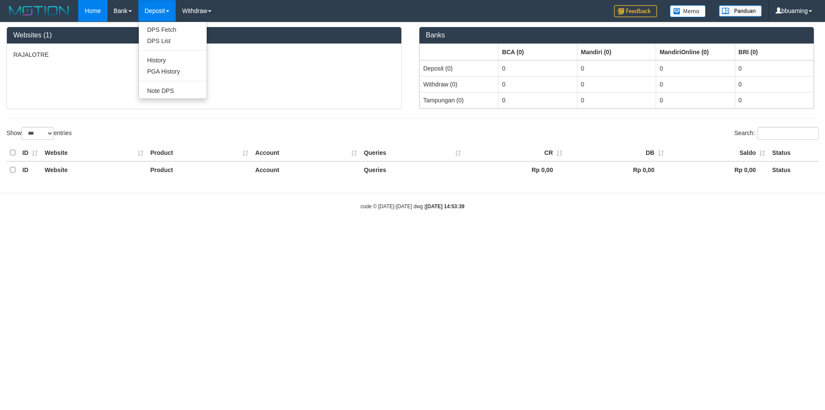
select select "***"
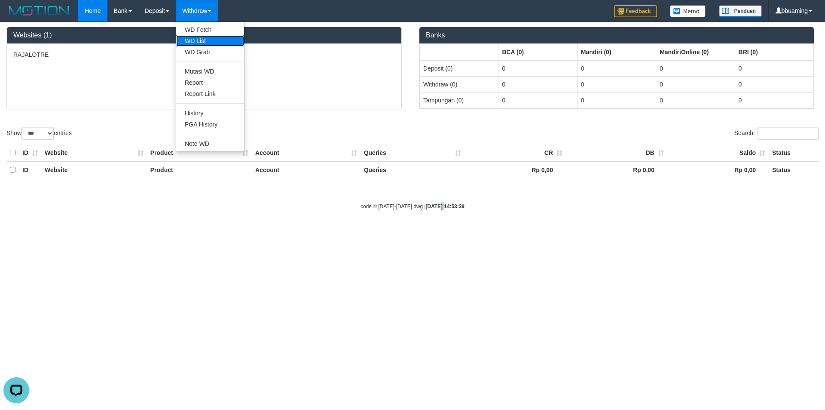
click at [206, 42] on link "WD List" at bounding box center [210, 40] width 68 height 11
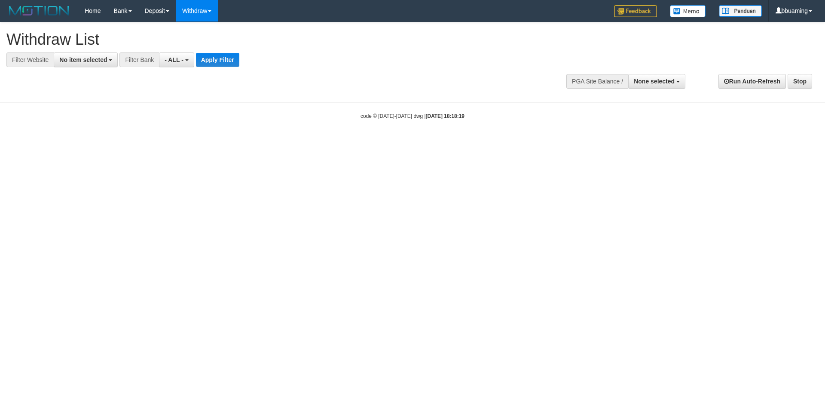
select select
click at [76, 59] on span "No item selected" at bounding box center [83, 59] width 48 height 7
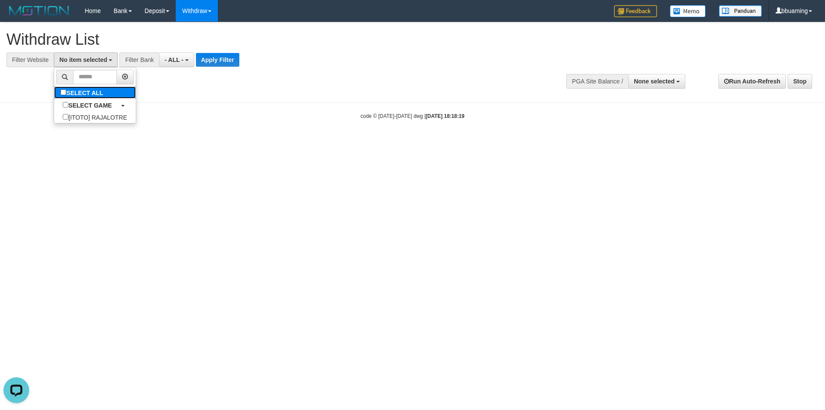
click at [89, 97] on label "SELECT ALL" at bounding box center [83, 92] width 58 height 12
select select "***"
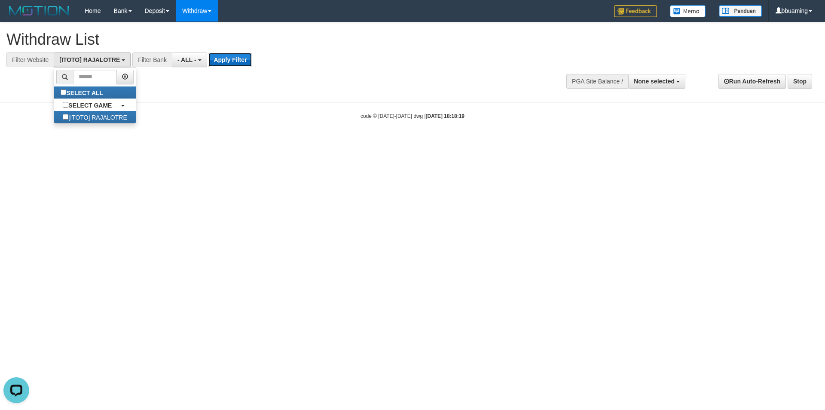
click at [211, 64] on button "Apply Filter" at bounding box center [229, 60] width 43 height 14
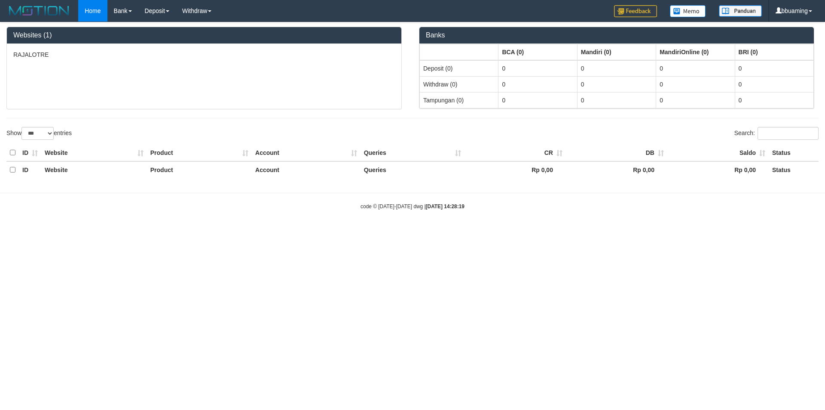
select select "***"
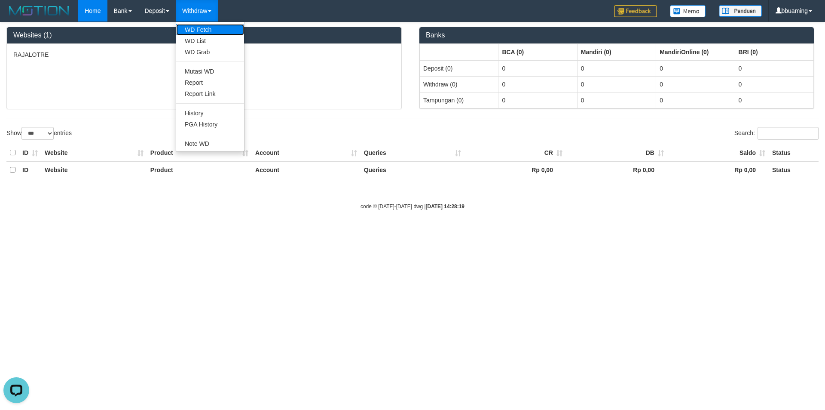
click at [205, 29] on link "WD Fetch" at bounding box center [210, 29] width 68 height 11
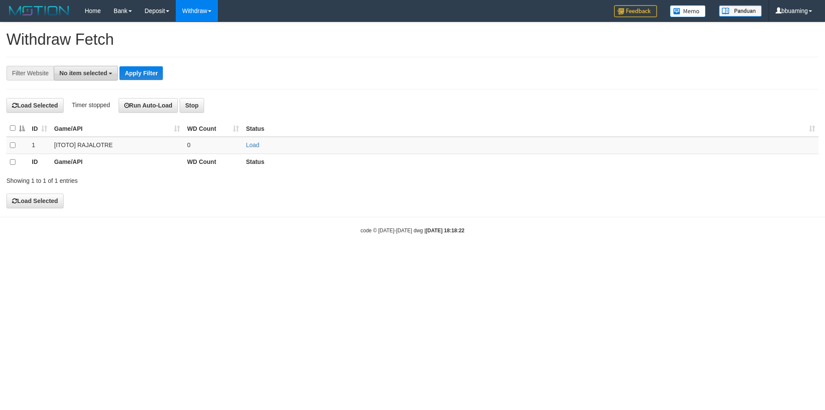
click at [85, 73] on span "No item selected" at bounding box center [83, 73] width 48 height 7
click at [117, 112] on label "SELECT GAME" at bounding box center [87, 118] width 66 height 12
select select "***"
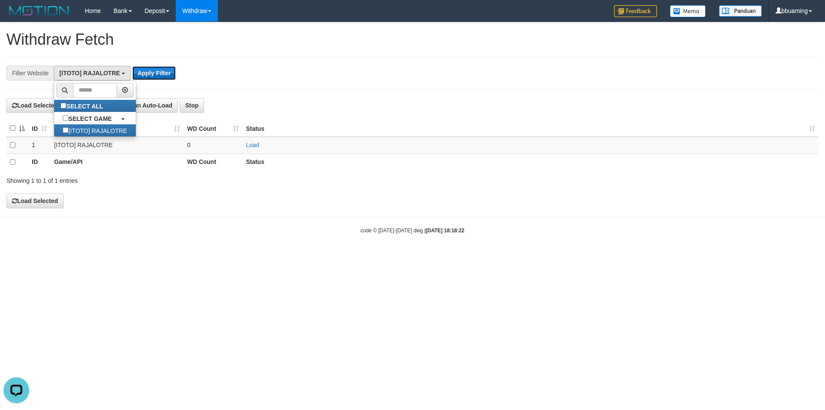
click at [154, 73] on button "Apply Filter" at bounding box center [153, 73] width 43 height 14
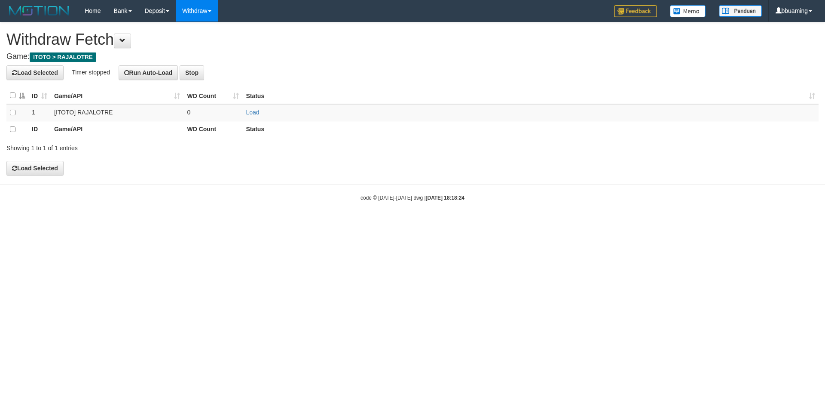
click at [11, 92] on th at bounding box center [17, 95] width 22 height 17
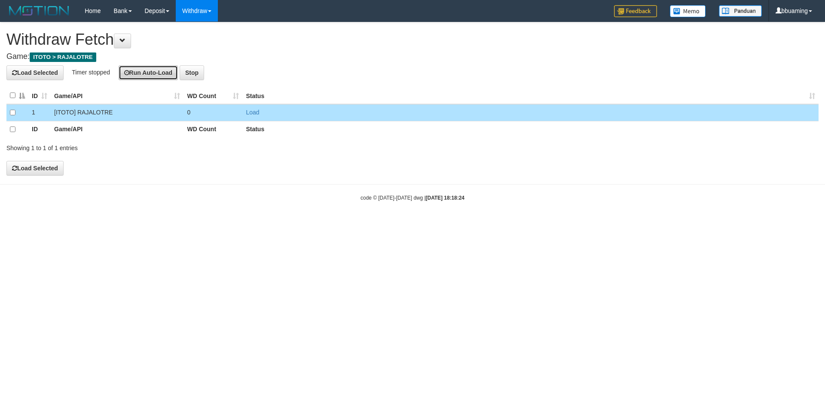
click at [160, 73] on button "Run Auto-Load" at bounding box center [149, 72] width 60 height 15
click at [252, 111] on link "Load" at bounding box center [252, 112] width 13 height 7
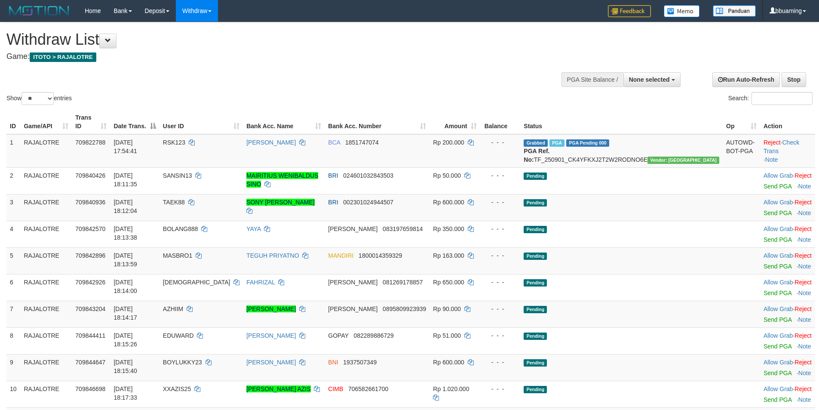
select select
select select "**"
click at [376, 70] on div "Show ** ** ** *** entries Search:" at bounding box center [409, 64] width 819 height 84
click at [610, 44] on div "Show ** ** ** *** entries Search:" at bounding box center [409, 64] width 819 height 84
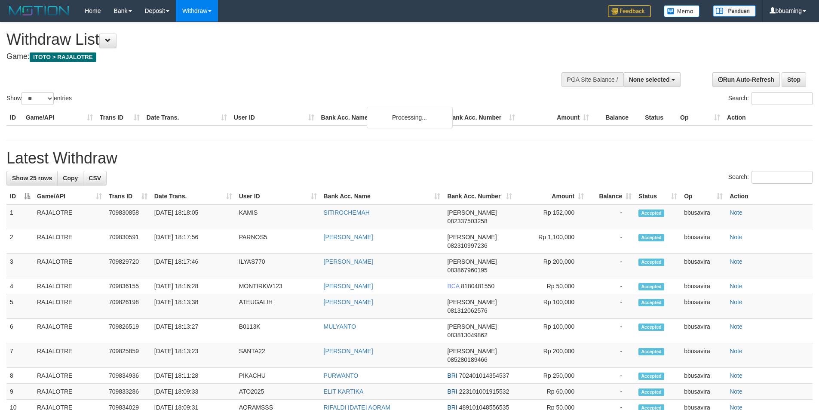
select select
select select "**"
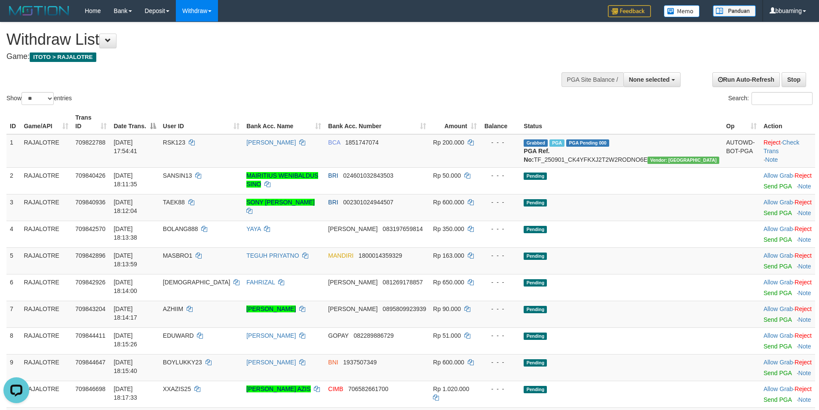
click at [481, 71] on div "Show ** ** ** *** entries Search:" at bounding box center [409, 64] width 819 height 84
click at [356, 65] on div at bounding box center [409, 65] width 806 height 0
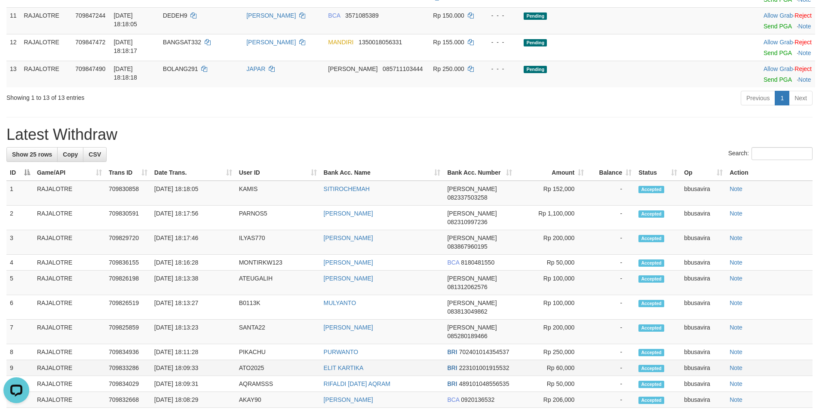
click at [575, 360] on td "Rp 60,000" at bounding box center [551, 368] width 72 height 16
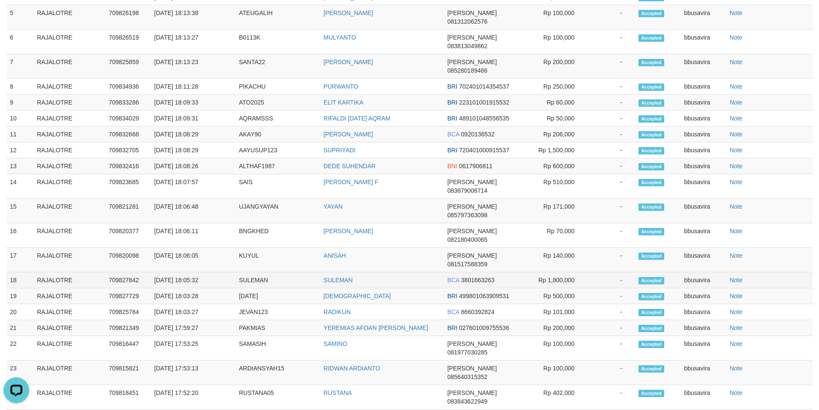
click at [497, 272] on td "BCA 3801663263" at bounding box center [479, 280] width 72 height 16
click at [457, 272] on td "BCA 3801663263" at bounding box center [479, 280] width 72 height 16
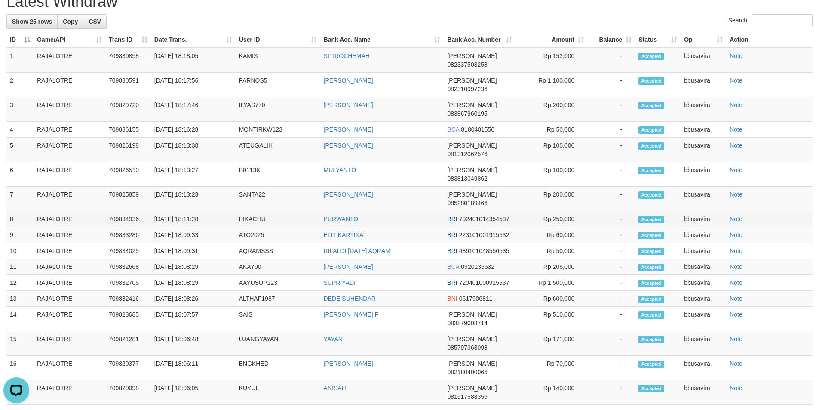
scroll to position [536, 0]
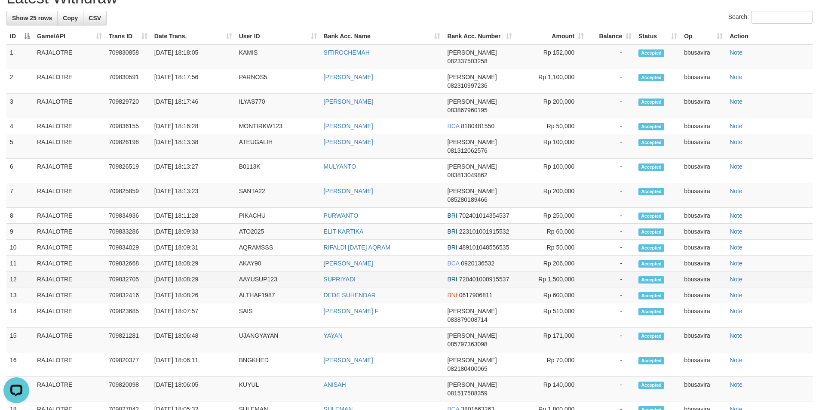
click at [525, 271] on td "Rp 1,500,000" at bounding box center [551, 279] width 72 height 16
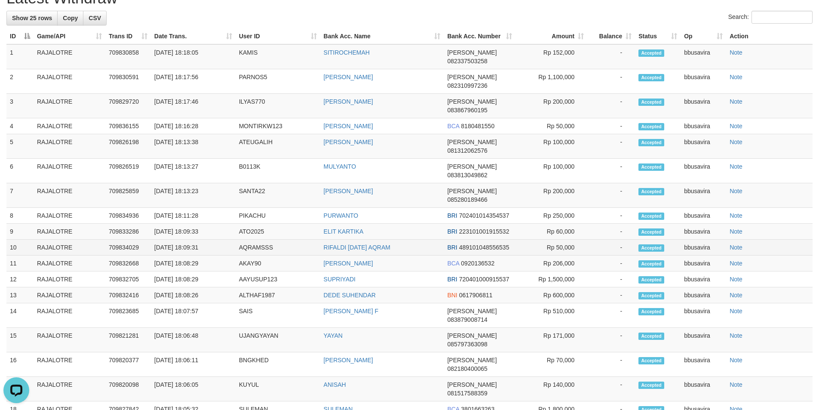
click at [550, 239] on td "Rp 50,000" at bounding box center [551, 247] width 72 height 16
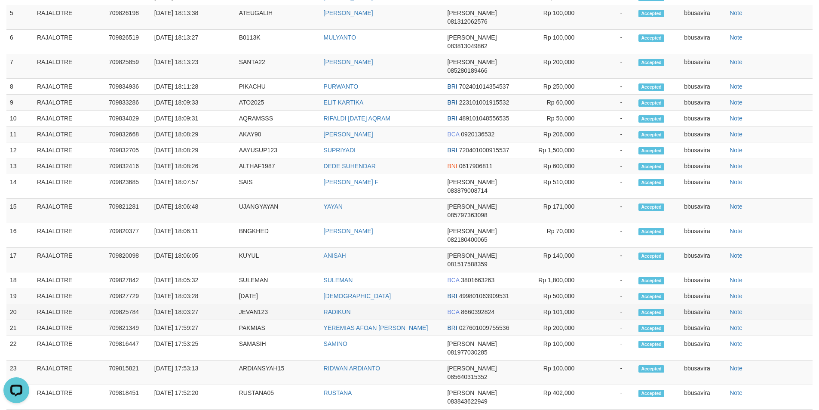
click at [430, 304] on td "RADIKUN" at bounding box center [382, 312] width 124 height 16
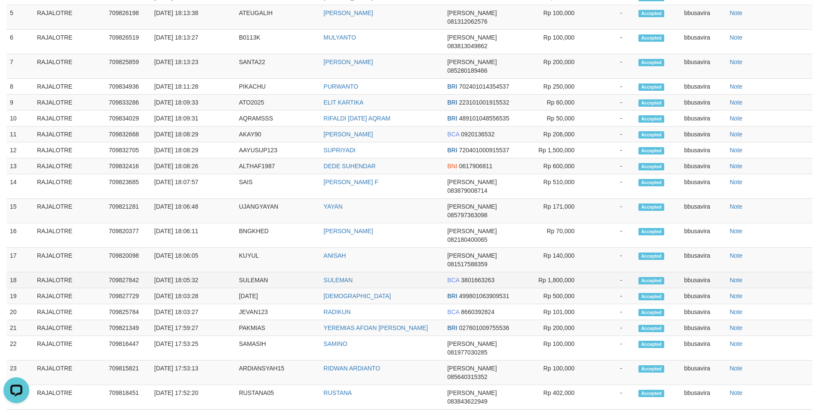
click at [501, 272] on td "BCA 3801663263" at bounding box center [479, 280] width 72 height 16
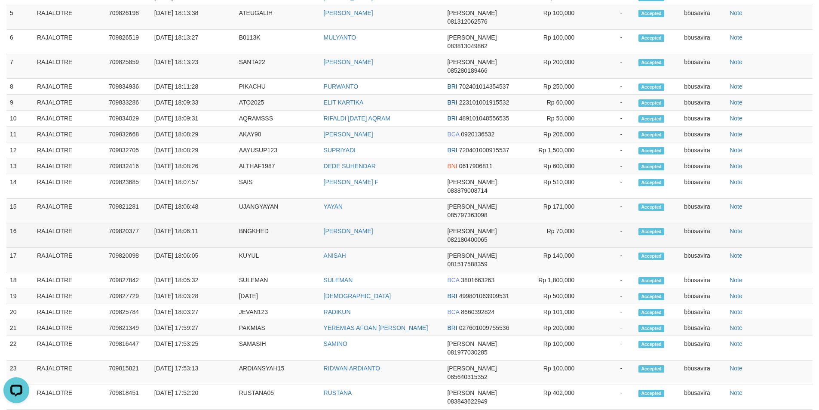
click at [447, 227] on span "[PERSON_NAME]" at bounding box center [471, 230] width 49 height 7
click at [487, 236] on span "082180400065" at bounding box center [467, 239] width 40 height 7
click at [564, 223] on td "Rp 70,000" at bounding box center [551, 235] width 72 height 24
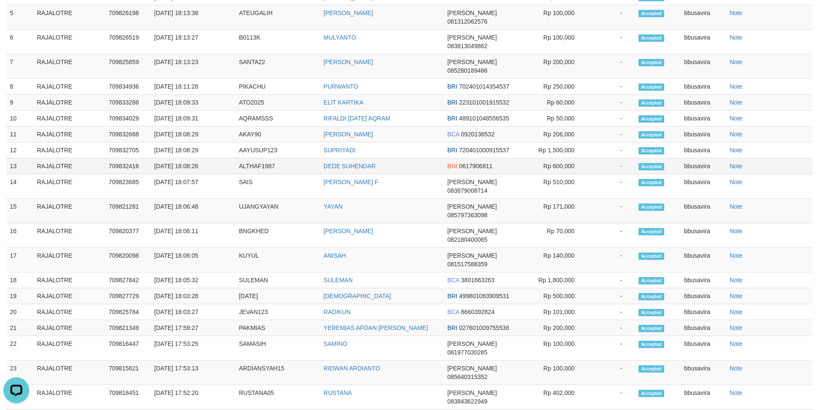
click at [622, 158] on td "-" at bounding box center [611, 166] width 48 height 16
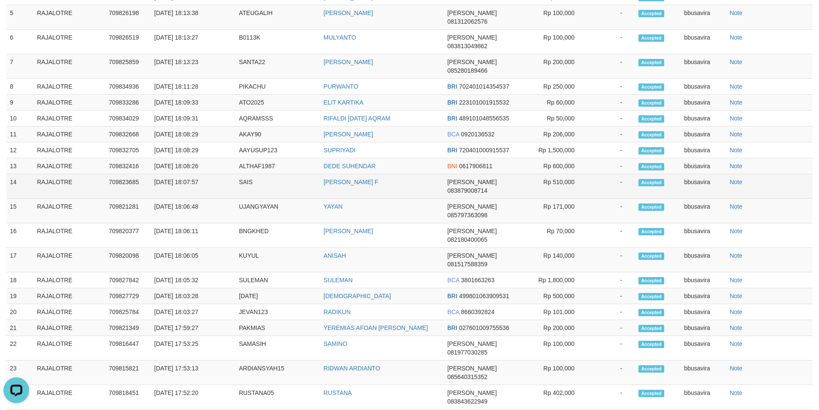
click at [601, 174] on td "-" at bounding box center [611, 186] width 48 height 24
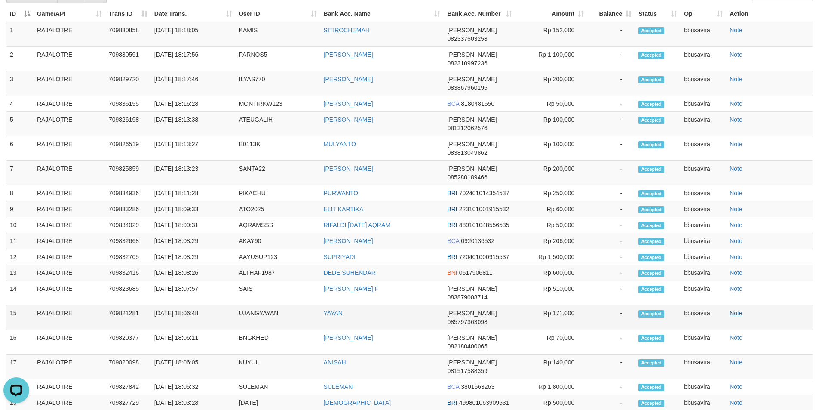
scroll to position [559, 0]
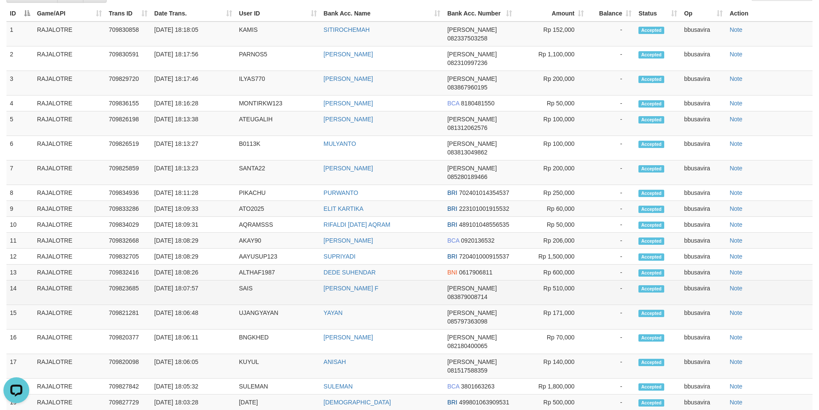
click at [589, 280] on td "-" at bounding box center [611, 292] width 48 height 24
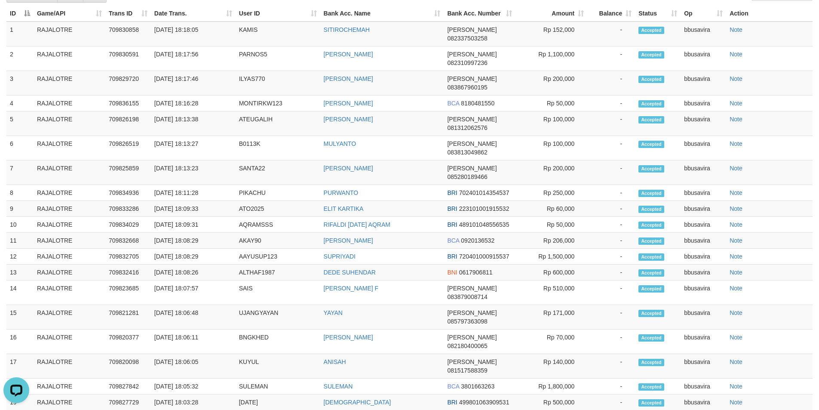
copy td "PAKMIAS"
click at [454, 248] on td "BRI 720401000915537" at bounding box center [479, 256] width 72 height 16
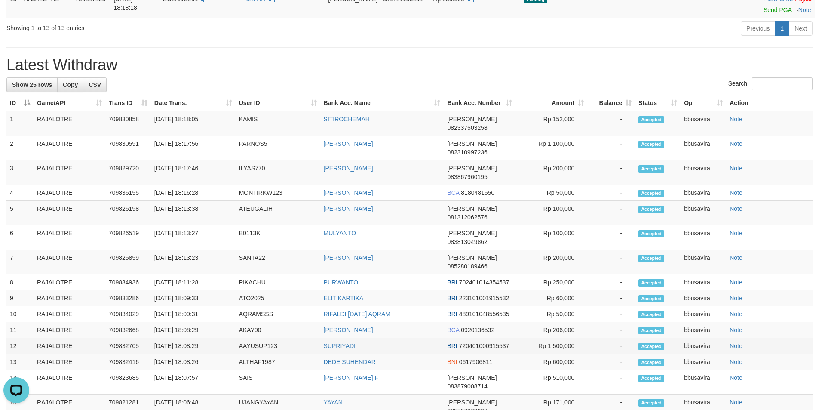
scroll to position [344, 0]
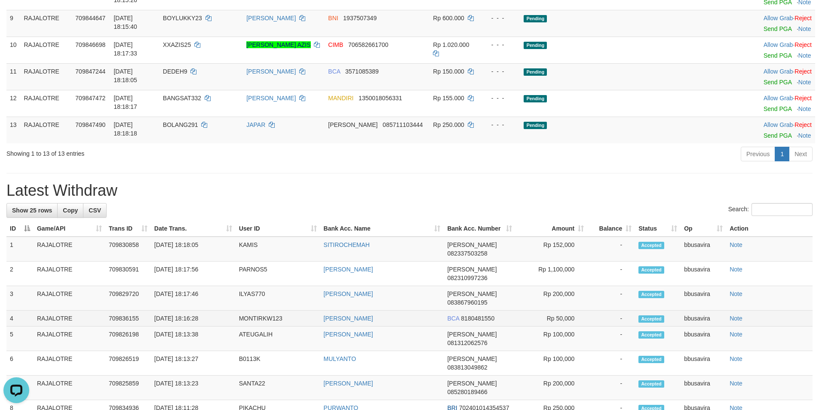
click at [587, 310] on td "-" at bounding box center [611, 318] width 48 height 16
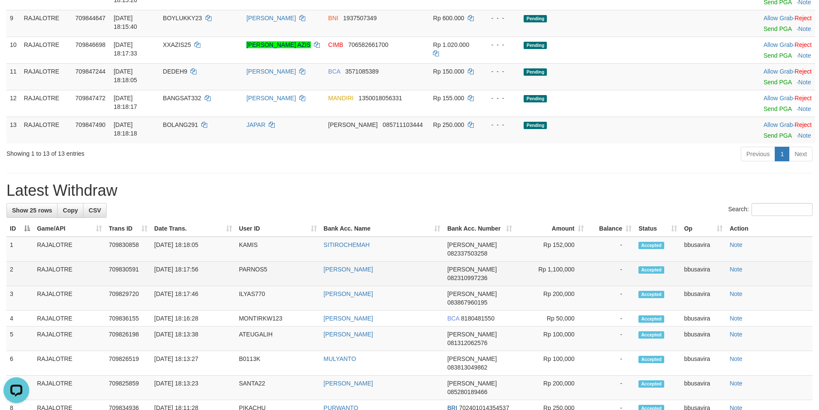
click at [660, 261] on td "Accepted" at bounding box center [658, 273] width 46 height 24
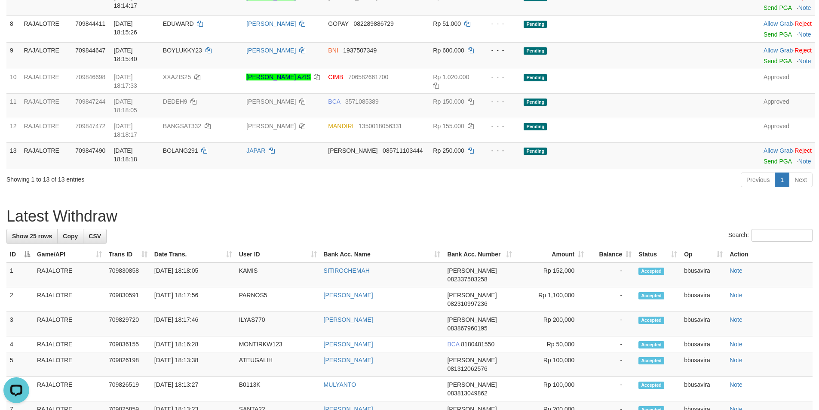
scroll to position [301, 0]
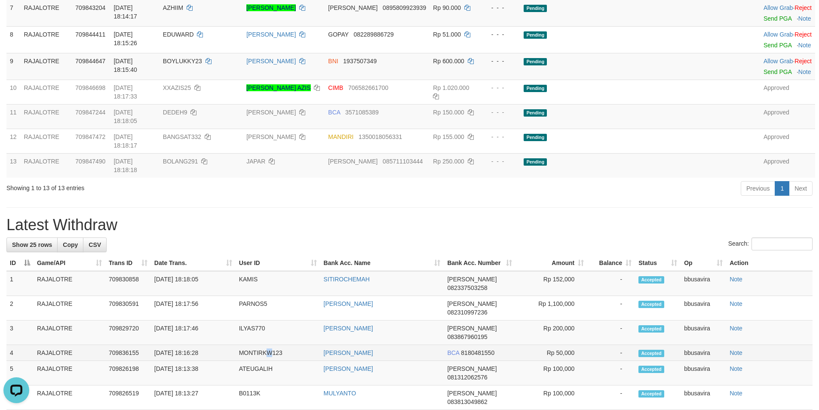
click at [269, 345] on td "MONTIRKW123" at bounding box center [277, 353] width 85 height 16
click at [241, 345] on td "MONTIRKW123" at bounding box center [277, 353] width 85 height 16
copy td "MONTIRKW123"
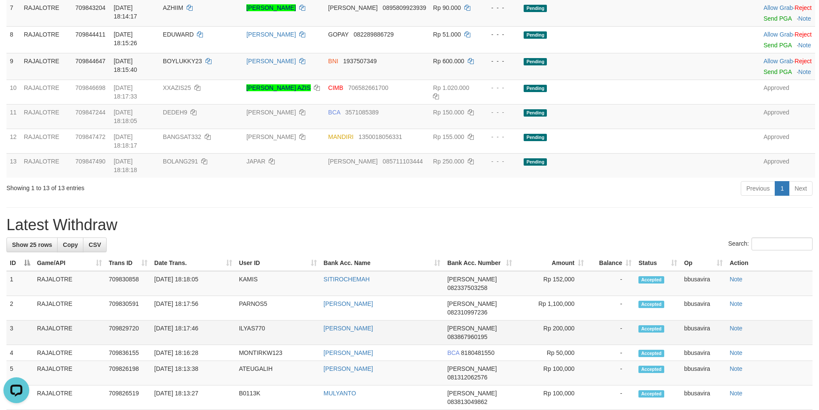
click at [251, 320] on td "ILYAS770" at bounding box center [277, 332] width 85 height 24
copy td "ILYAS770"
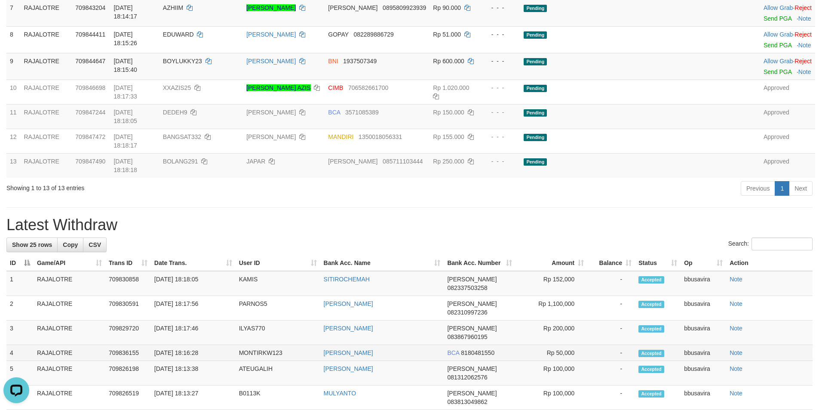
click at [267, 345] on td "MONTIRKW123" at bounding box center [277, 353] width 85 height 16
copy td "MONTIRKW123"
click at [267, 345] on td "MONTIRKW123" at bounding box center [277, 353] width 85 height 16
copy tr "MONTIRKW123"
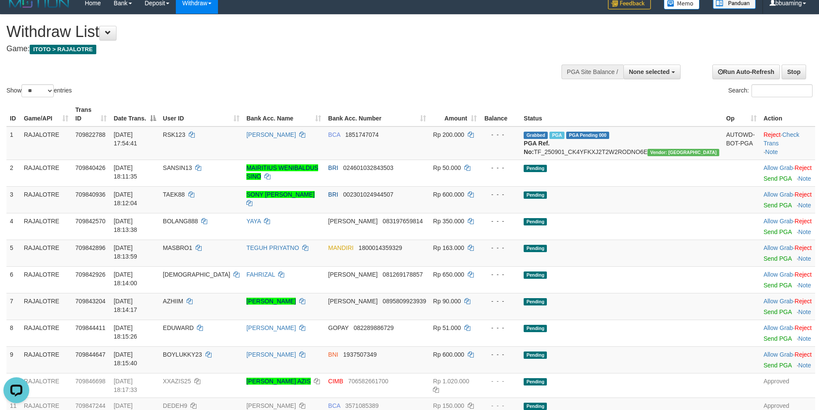
scroll to position [0, 0]
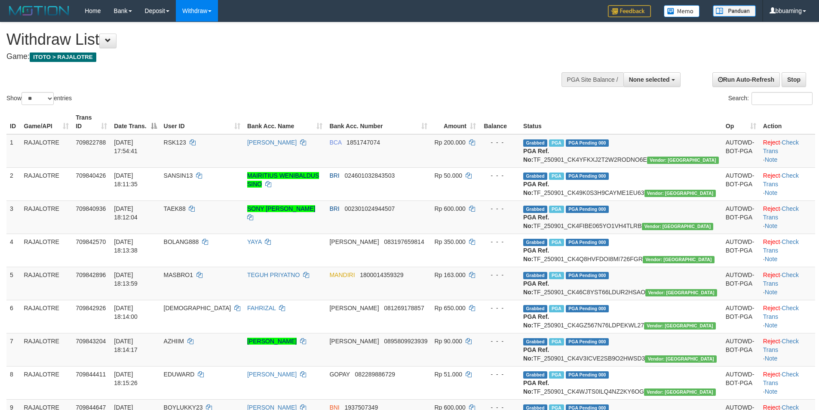
select select
select select "**"
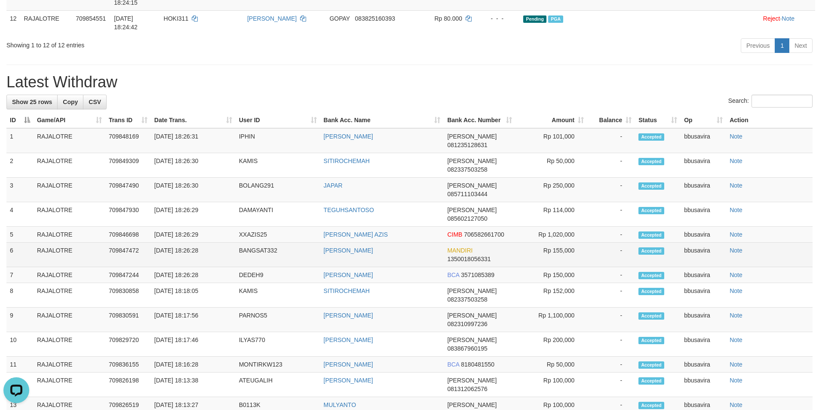
click at [452, 254] on span "MANDIRI" at bounding box center [459, 250] width 25 height 7
click at [438, 260] on td "[PERSON_NAME]" at bounding box center [382, 254] width 124 height 24
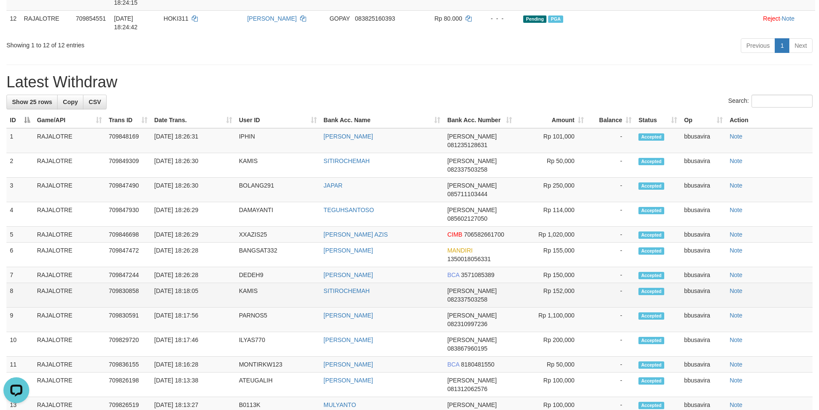
click at [245, 307] on td "KAMIS" at bounding box center [277, 295] width 85 height 24
copy td "KAMIS"
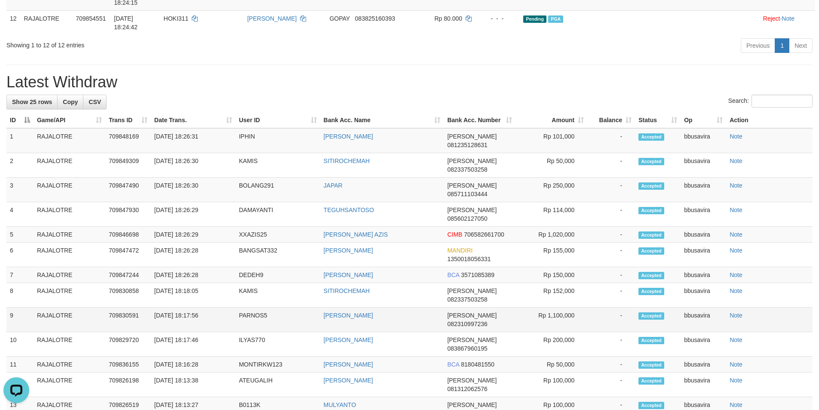
click at [269, 318] on td "PARNOS5" at bounding box center [277, 319] width 85 height 24
click at [259, 321] on td "PARNOS5" at bounding box center [277, 319] width 85 height 24
copy td "PARNOS5"
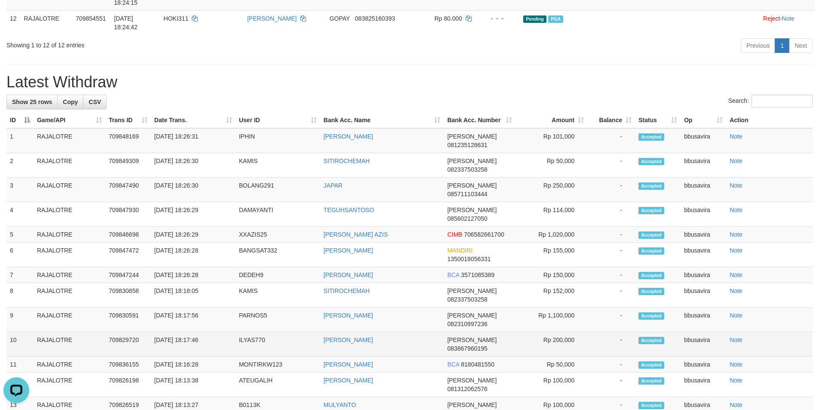
click at [263, 340] on td "ILYAS770" at bounding box center [277, 344] width 85 height 24
copy td "ILYAS770"
click at [259, 341] on td "ILYAS770" at bounding box center [277, 344] width 85 height 24
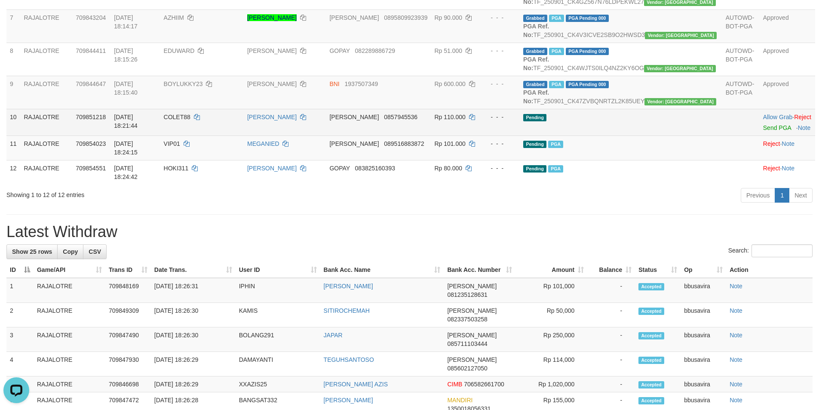
scroll to position [387, 0]
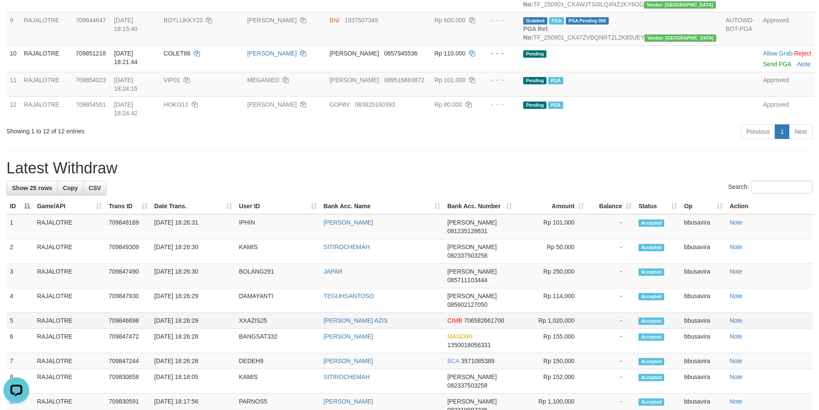
click at [611, 328] on td "-" at bounding box center [611, 320] width 48 height 16
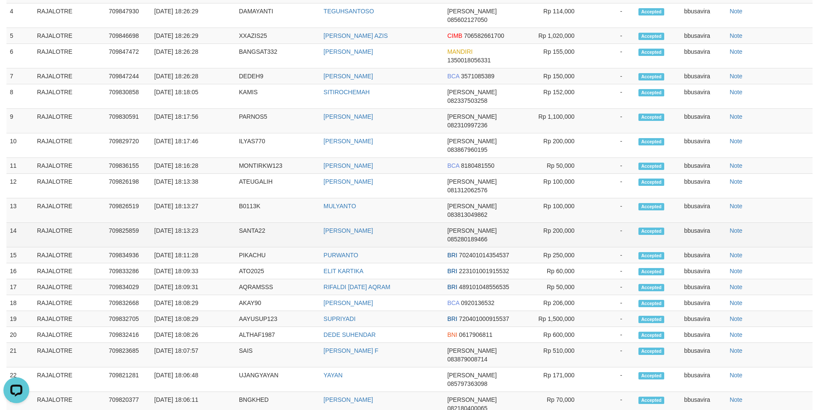
click at [367, 223] on td "NURYANI" at bounding box center [382, 235] width 124 height 24
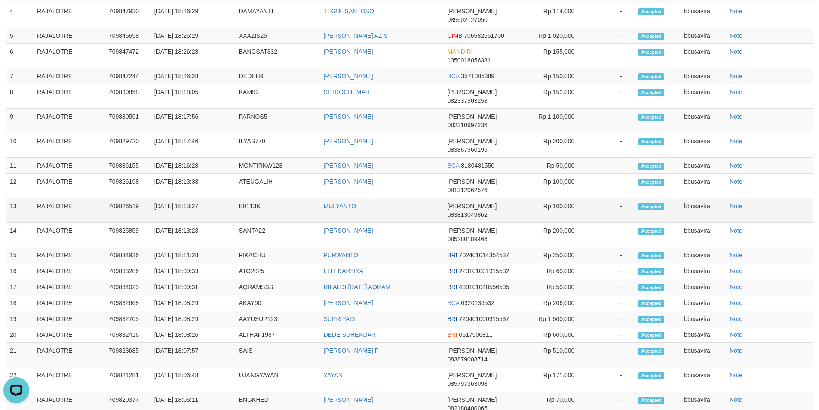
click at [248, 198] on td "B0113K" at bounding box center [277, 210] width 85 height 24
copy td "B0113K"
click at [251, 198] on td "B0113K" at bounding box center [277, 210] width 85 height 24
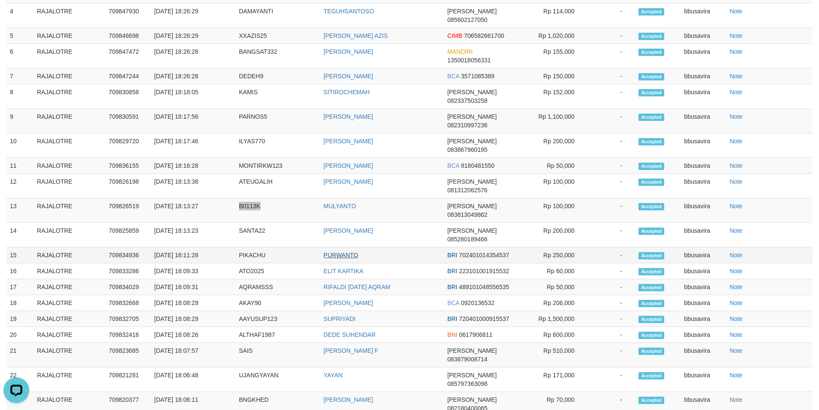
scroll to position [585, 0]
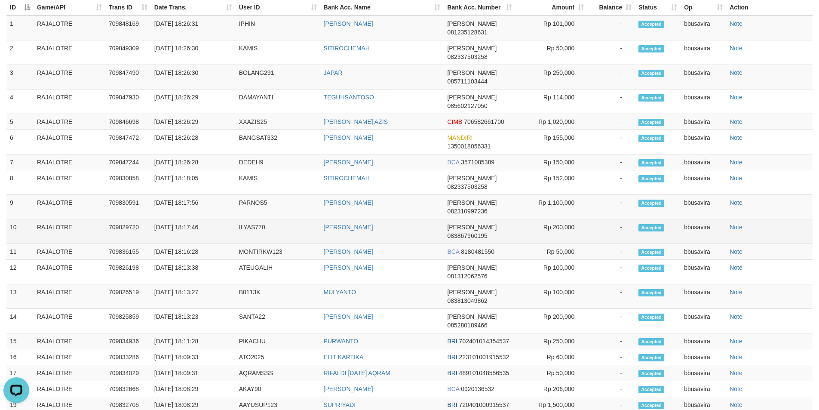
click at [413, 224] on td "[PERSON_NAME]" at bounding box center [382, 231] width 124 height 24
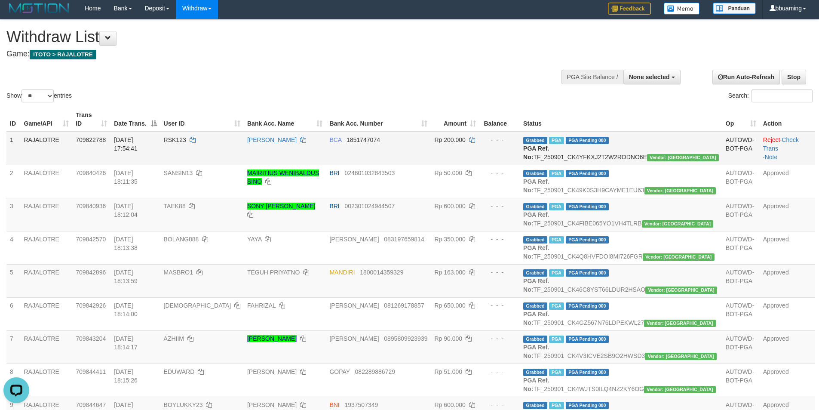
scroll to position [0, 0]
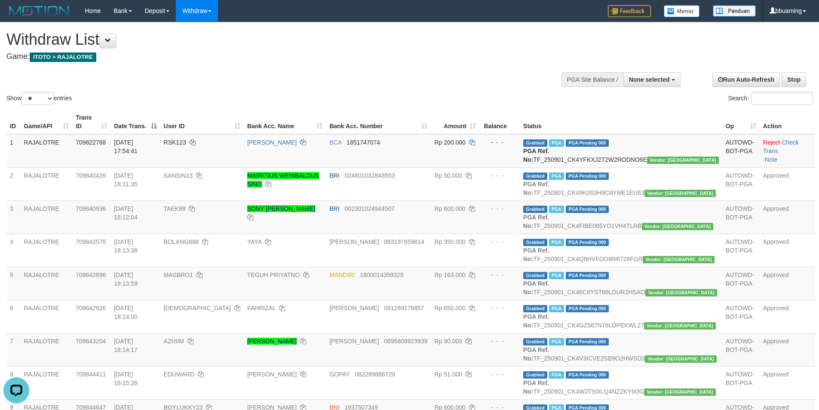
click at [357, 54] on h4 "Game: ITOTO > RAJALOTRE" at bounding box center [271, 56] width 531 height 9
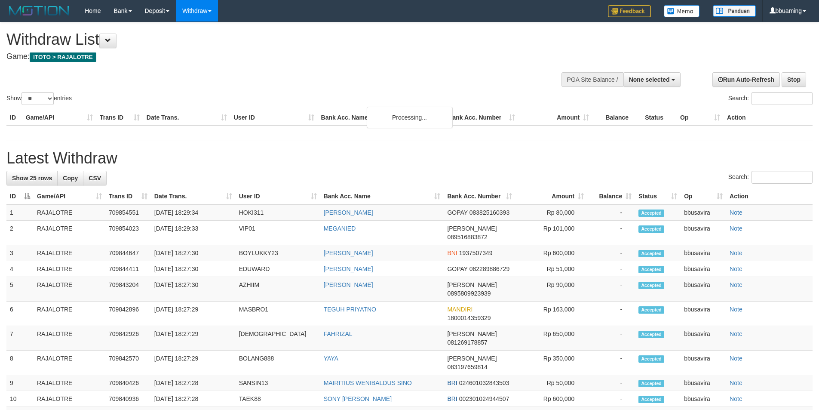
select select
select select "**"
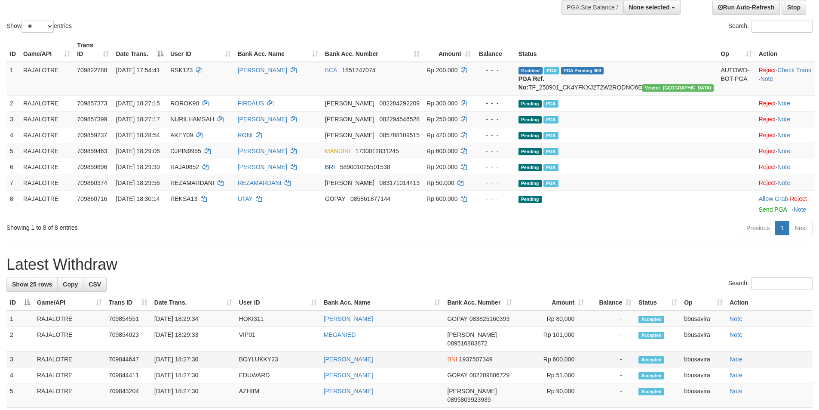
scroll to position [258, 0]
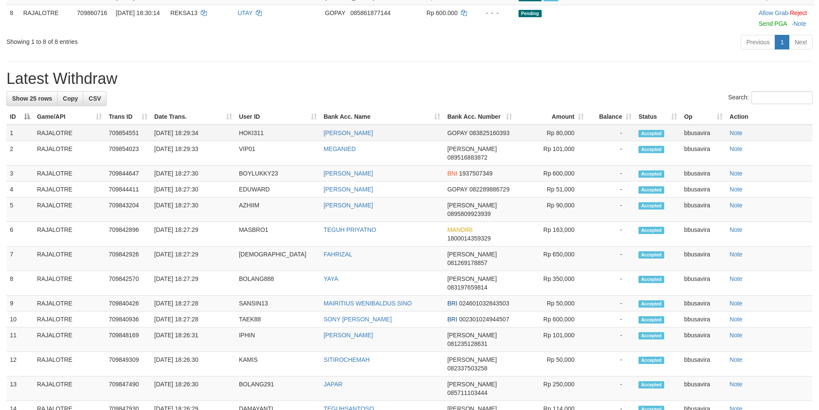
click at [248, 130] on td "HOKI311" at bounding box center [277, 133] width 85 height 16
copy td "HOKI311"
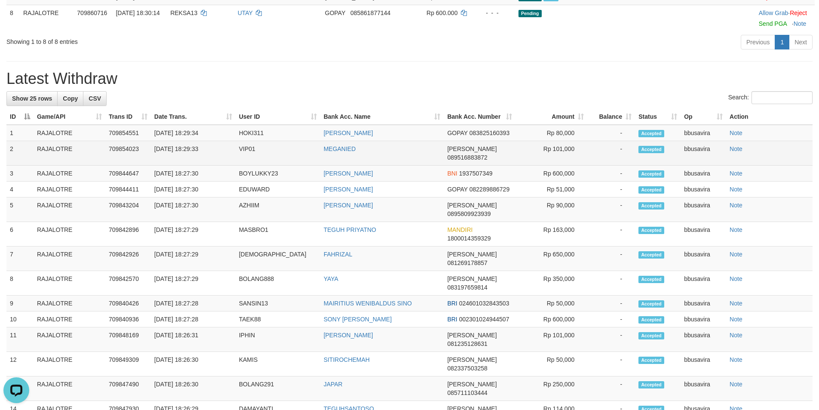
click at [245, 146] on td "VIP01" at bounding box center [277, 153] width 85 height 24
copy td "VIP01"
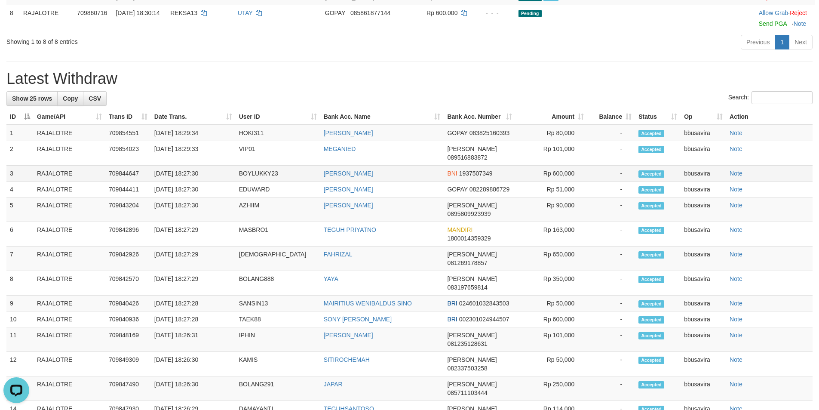
click at [249, 165] on td "BOYLUKKY23" at bounding box center [277, 173] width 85 height 16
copy td "BOYLUKKY23"
click at [249, 165] on td "BOYLUKKY23" at bounding box center [277, 173] width 85 height 16
click at [249, 185] on td "EDUWARD" at bounding box center [277, 189] width 85 height 16
copy td "EDUWARD"
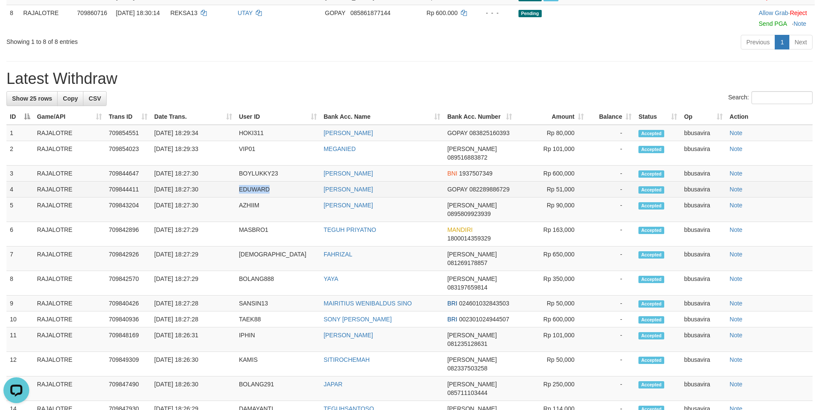
click at [249, 185] on td "EDUWARD" at bounding box center [277, 189] width 85 height 16
click at [248, 197] on td "AZHIIM" at bounding box center [277, 209] width 85 height 24
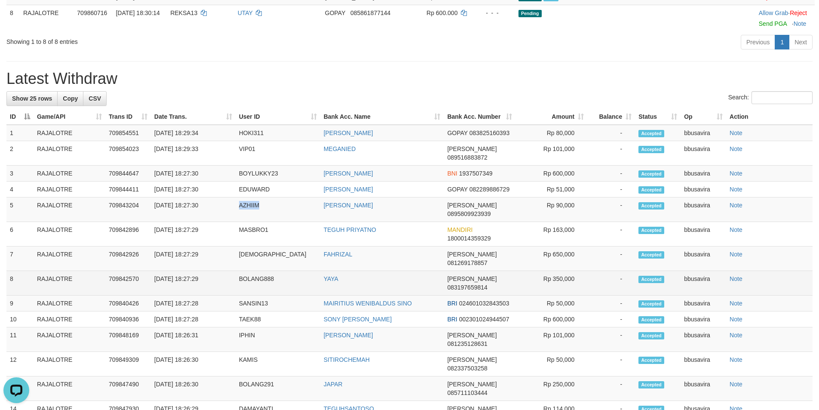
copy td "AZHIIM"
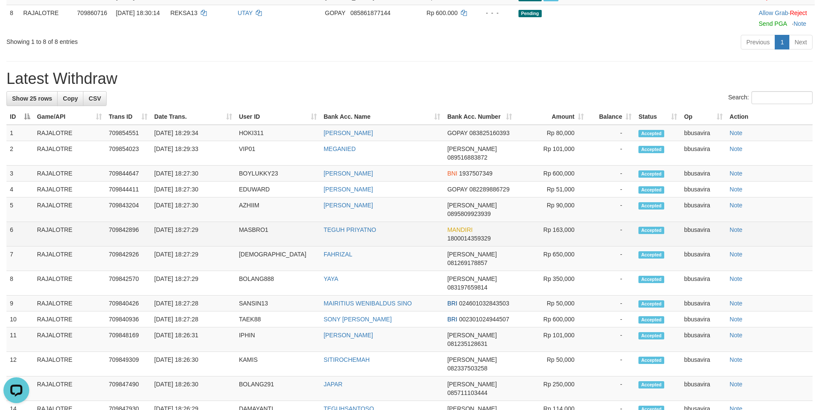
click at [252, 222] on td "MASBRO1" at bounding box center [277, 234] width 85 height 24
copy td "MASBRO1"
drag, startPoint x: 252, startPoint y: 216, endPoint x: 354, endPoint y: 228, distance: 102.6
click at [252, 222] on td "MASBRO1" at bounding box center [277, 234] width 85 height 24
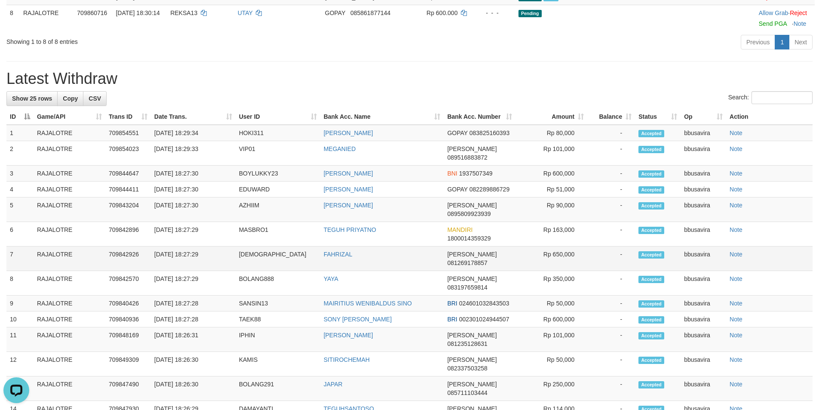
click at [257, 246] on td "TEMPEL" at bounding box center [277, 258] width 85 height 24
copy td "TEMPEL"
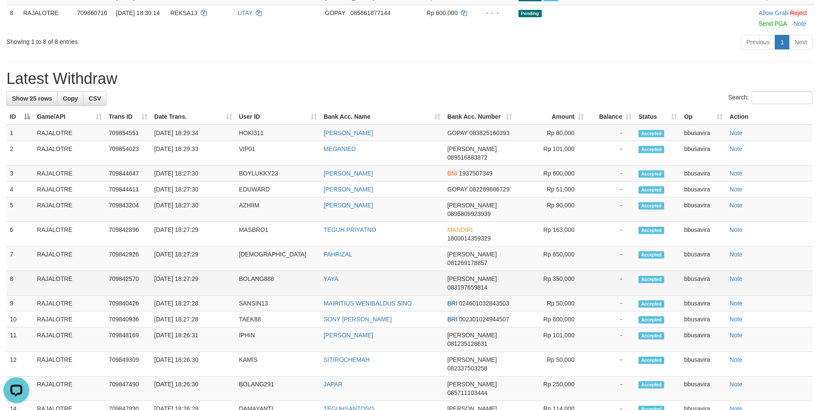
click at [256, 271] on td "BOLANG888" at bounding box center [277, 283] width 85 height 24
copy td "BOLANG888"
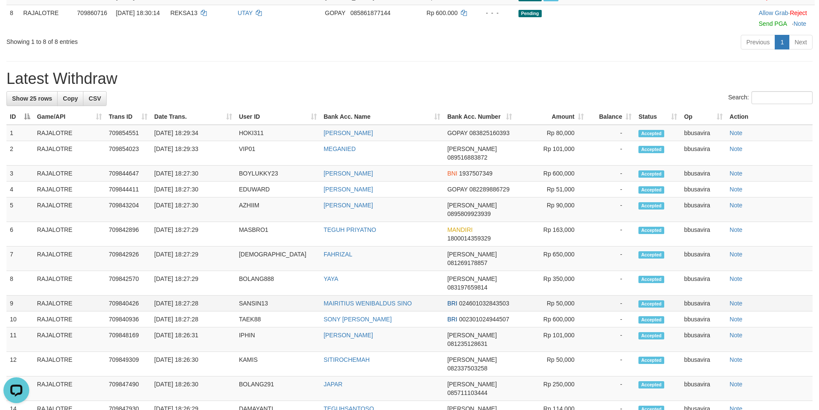
click at [264, 295] on td "SANSIN13" at bounding box center [277, 303] width 85 height 16
copy td "SANSIN13"
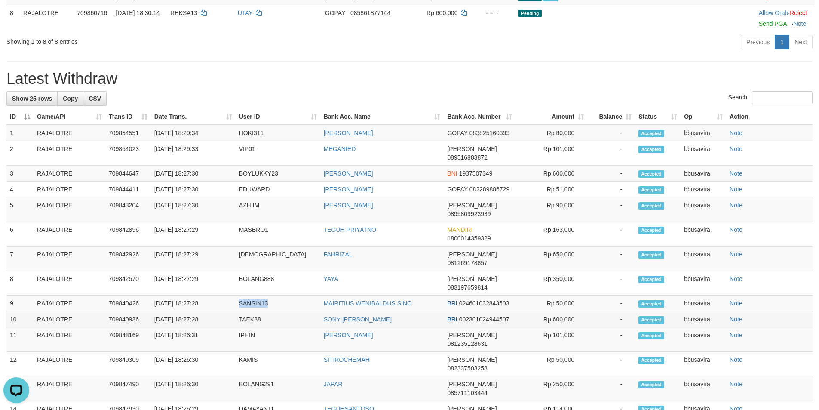
click at [254, 311] on td "TAEK88" at bounding box center [277, 319] width 85 height 16
copy td "TAEK88"
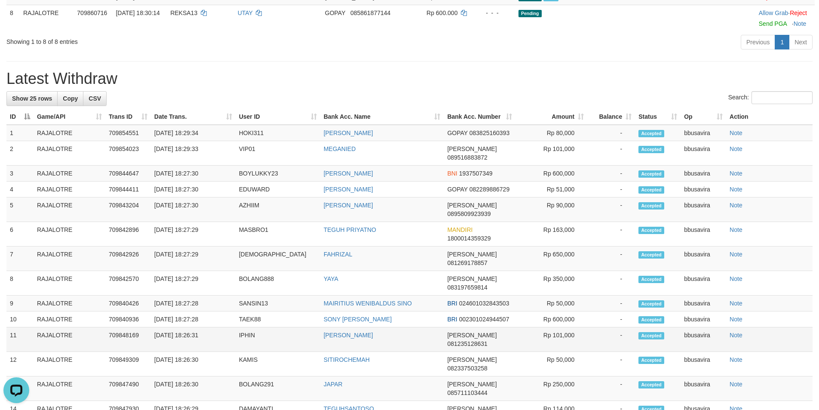
click at [244, 327] on td "IPHIN" at bounding box center [277, 339] width 85 height 24
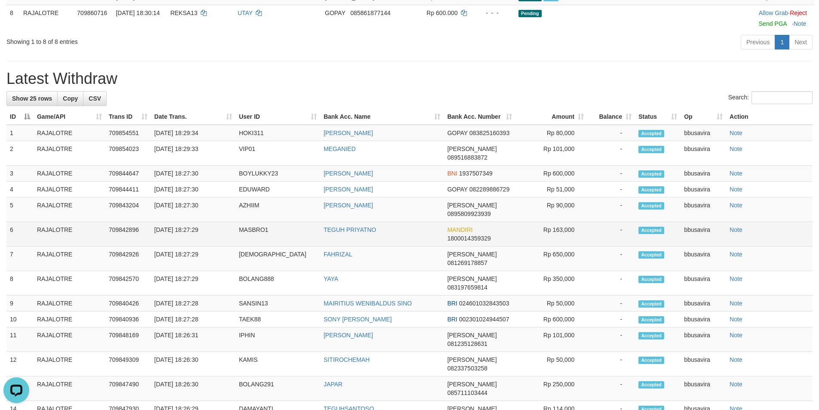
click at [451, 227] on td "MANDIRI 1800014359329" at bounding box center [479, 234] width 72 height 24
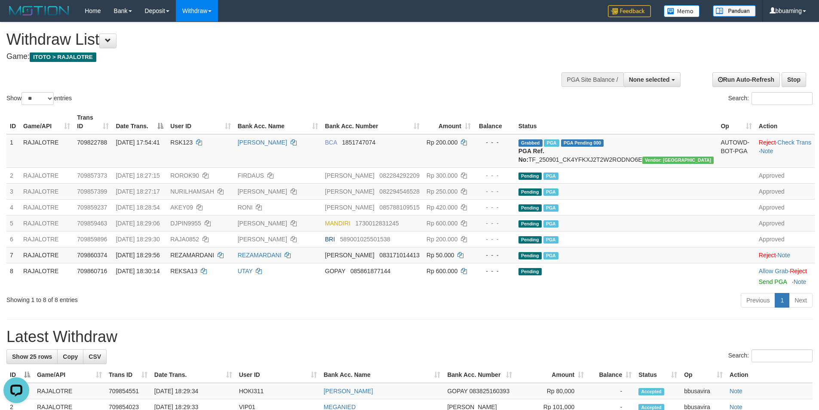
click at [403, 71] on div "Show ** ** ** *** entries Search:" at bounding box center [409, 64] width 819 height 84
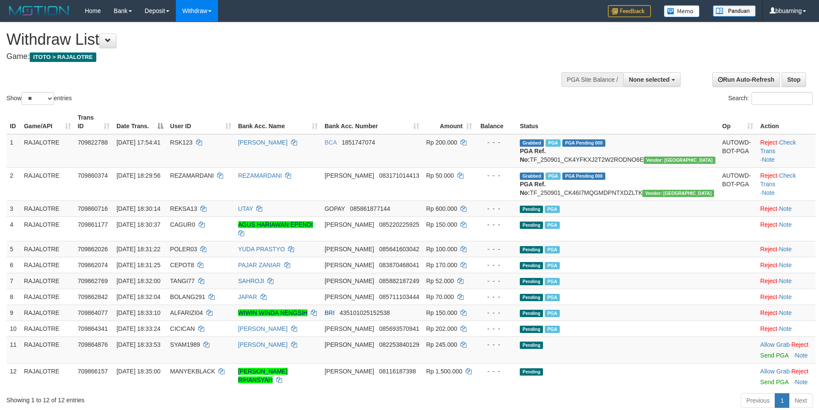
select select
select select "**"
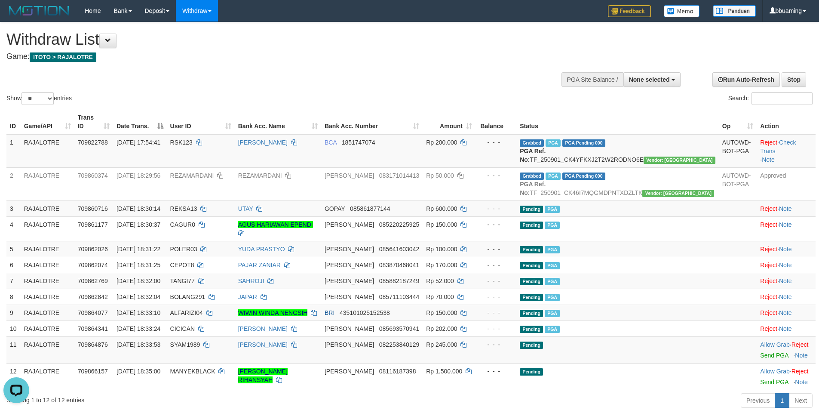
click at [315, 73] on div "Show ** ** ** *** entries Search:" at bounding box center [409, 64] width 819 height 84
click at [99, 16] on link "Home" at bounding box center [92, 10] width 29 height 21
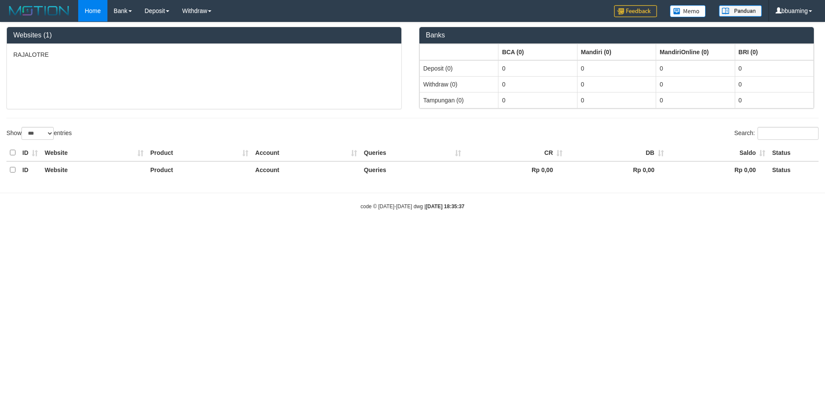
select select "***"
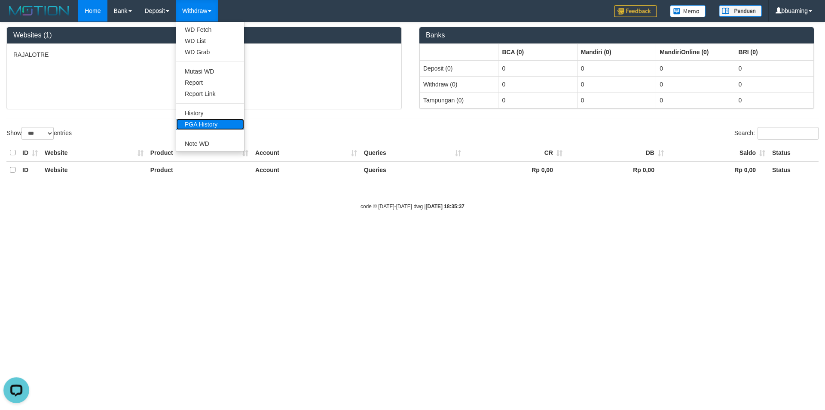
click at [204, 123] on link "PGA History" at bounding box center [210, 124] width 68 height 11
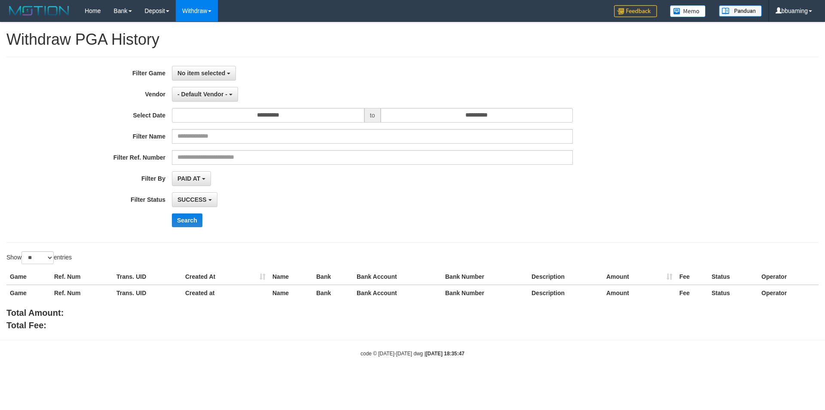
select select
select select "**"
click at [217, 73] on span "No item selected" at bounding box center [201, 73] width 48 height 7
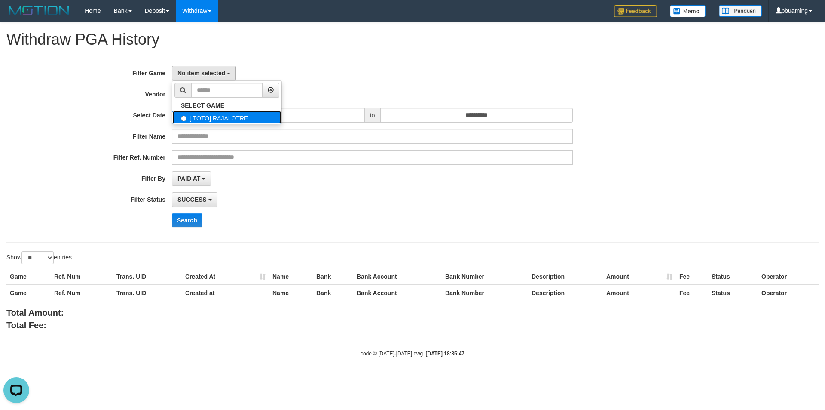
click at [229, 115] on label "[ITOTO] RAJALOTRE" at bounding box center [226, 117] width 109 height 13
select select "***"
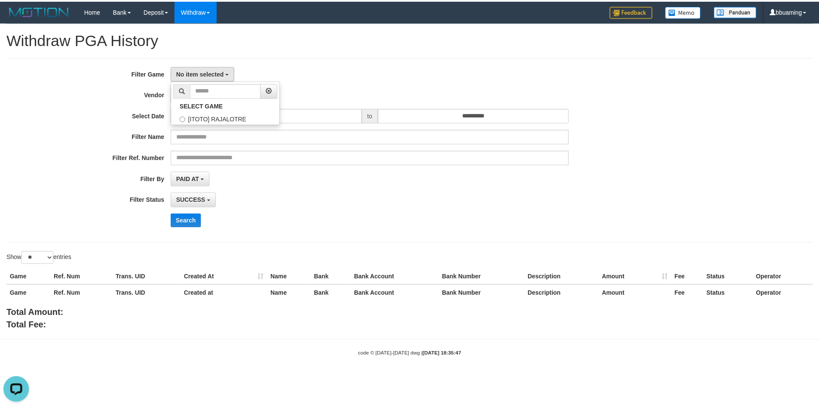
scroll to position [8, 0]
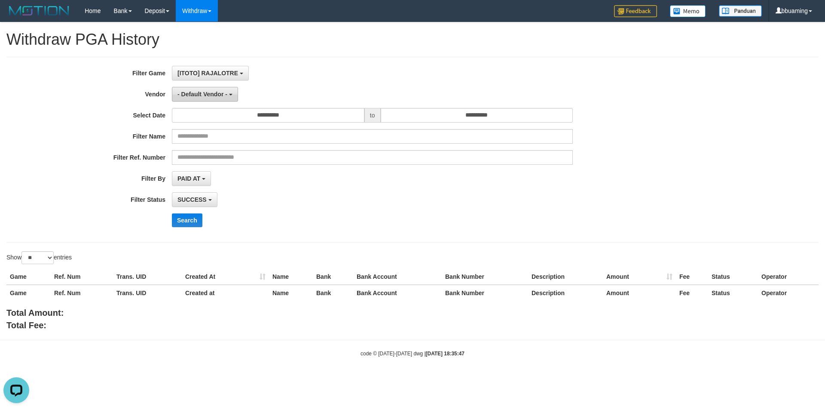
click at [208, 92] on span "- Default Vendor -" at bounding box center [202, 94] width 50 height 7
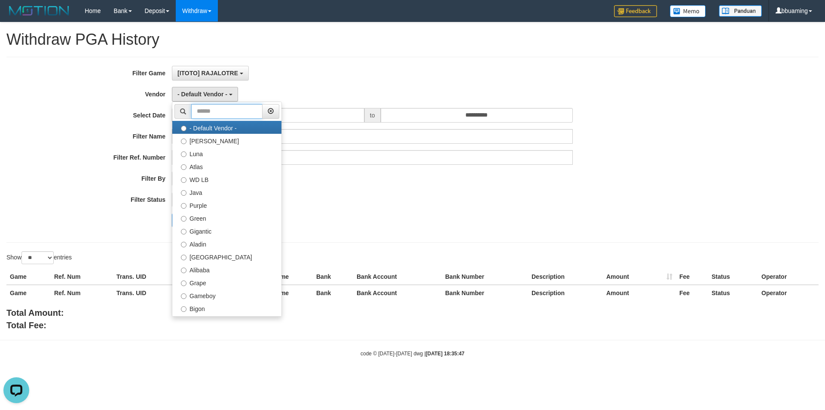
click at [231, 112] on input "text" at bounding box center [226, 111] width 71 height 15
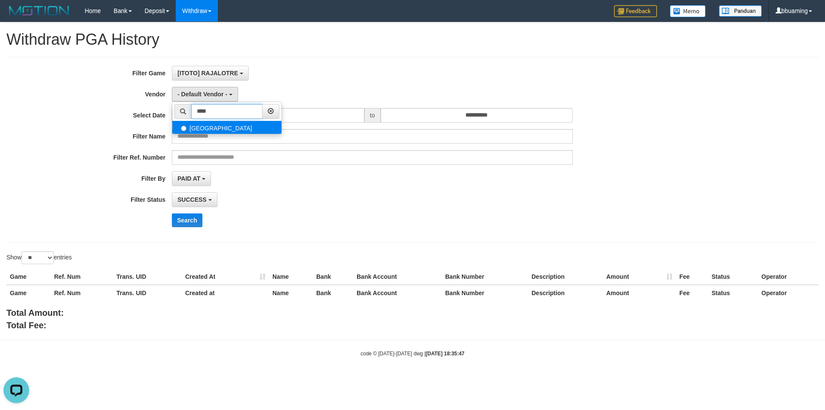
type input "****"
click at [207, 128] on label "[GEOGRAPHIC_DATA]" at bounding box center [226, 127] width 109 height 13
select select "**********"
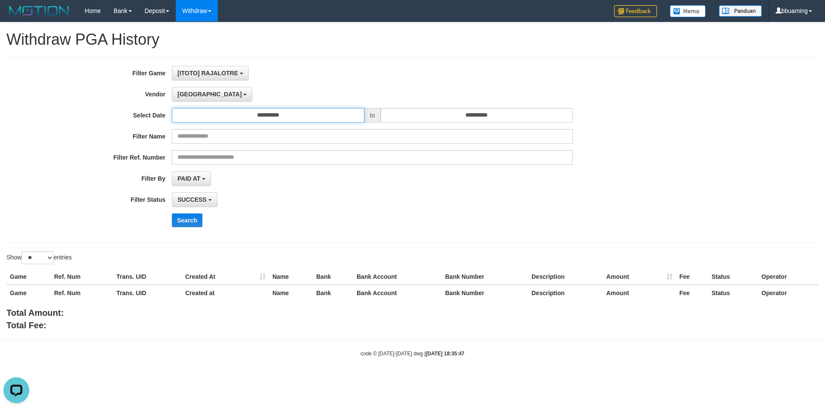
click at [247, 118] on input "**********" at bounding box center [268, 115] width 193 height 15
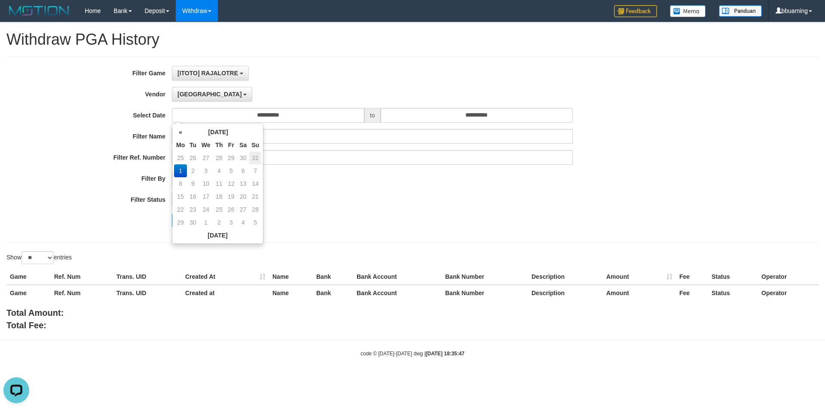
click at [254, 157] on td "31" at bounding box center [255, 157] width 12 height 13
type input "**********"
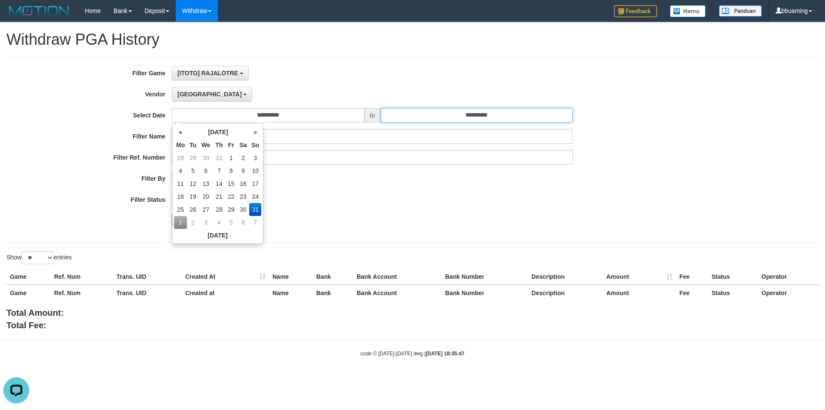
click at [462, 112] on input "**********" at bounding box center [477, 115] width 193 height 15
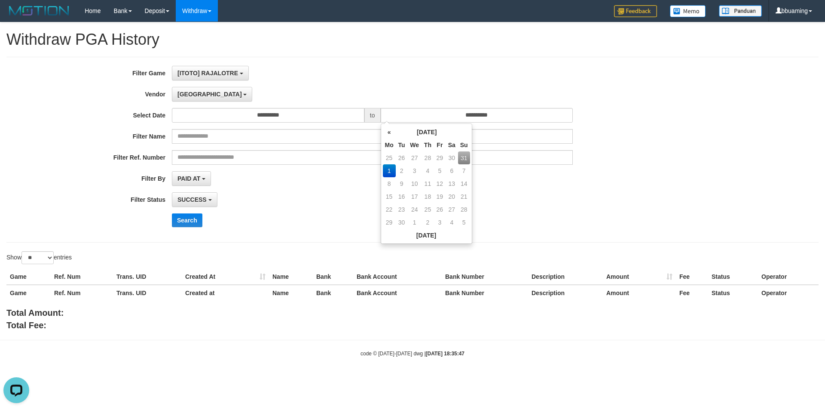
click at [467, 157] on td "31" at bounding box center [464, 157] width 12 height 13
type input "**********"
click at [560, 193] on div "SUCCESS SUCCESS ON PROCESS FAILED" at bounding box center [372, 199] width 401 height 15
click at [304, 125] on div "**********" at bounding box center [344, 150] width 688 height 168
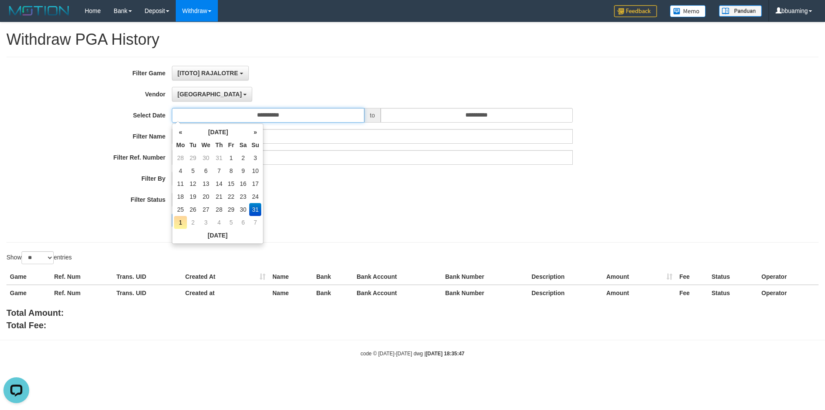
click at [295, 114] on input "**********" at bounding box center [268, 115] width 193 height 15
click at [181, 224] on td "1" at bounding box center [180, 222] width 13 height 13
type input "**********"
click at [528, 98] on div "Dubai **** - Default Vendor - [PERSON_NAME] Atlas WD LB Java Purple Green Gigan…" at bounding box center [372, 94] width 401 height 15
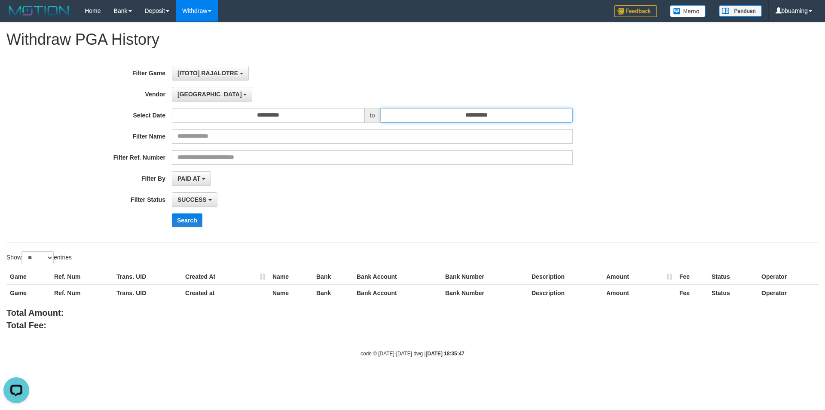
click at [497, 113] on input "**********" at bounding box center [477, 115] width 193 height 15
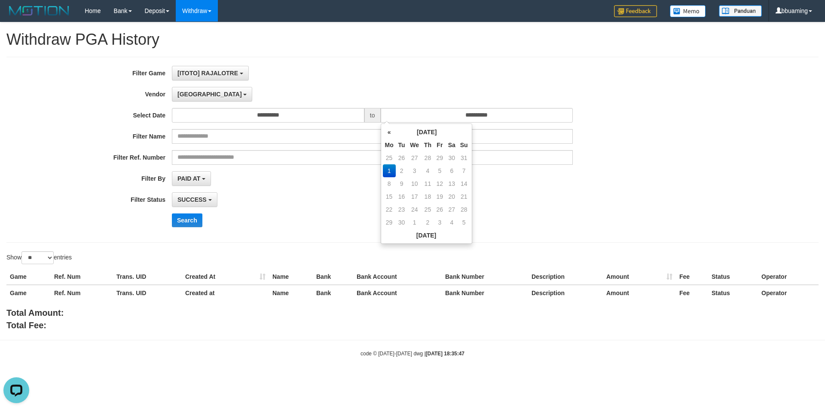
click at [388, 167] on td "1" at bounding box center [389, 170] width 13 height 13
drag, startPoint x: 317, startPoint y: 206, endPoint x: 294, endPoint y: 204, distance: 23.7
click at [309, 206] on div "SUCCESS SUCCESS ON PROCESS FAILED" at bounding box center [372, 199] width 401 height 15
click at [176, 191] on div "**********" at bounding box center [344, 150] width 688 height 168
click at [196, 222] on button "Search" at bounding box center [187, 220] width 31 height 14
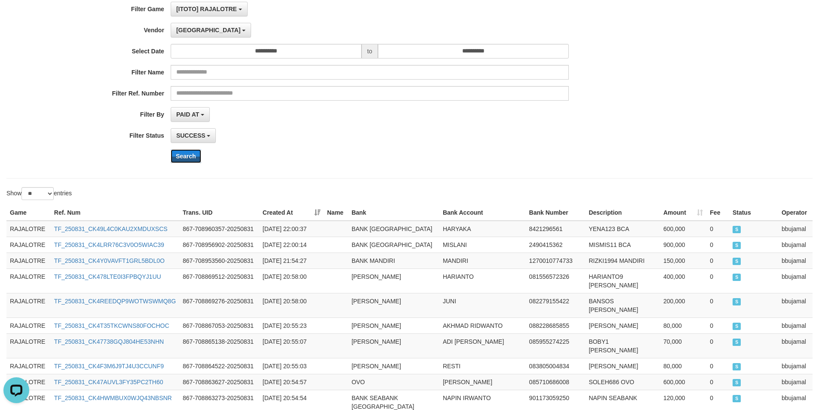
scroll to position [0, 0]
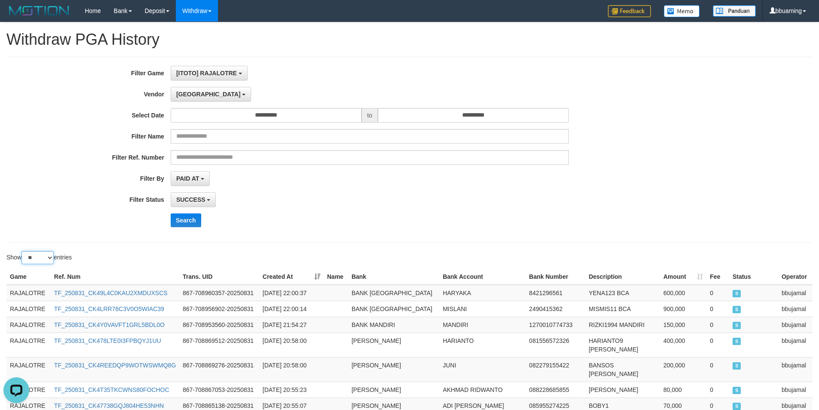
click at [46, 253] on select "** ** ** ***" at bounding box center [37, 257] width 32 height 13
click at [44, 260] on select "** ** ** ***" at bounding box center [37, 257] width 32 height 13
select select "***"
click at [23, 251] on select "** ** ** ***" at bounding box center [37, 257] width 32 height 13
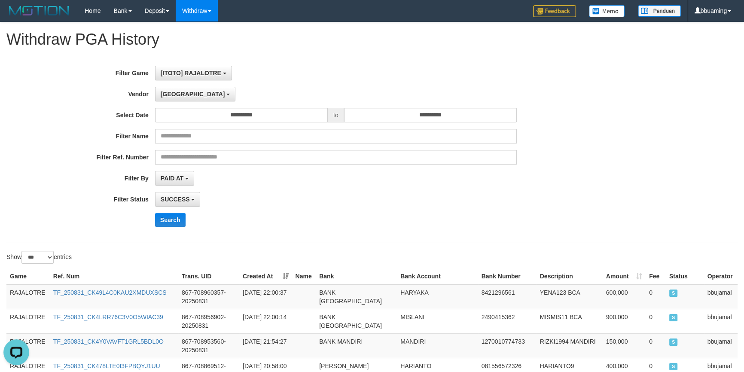
click at [311, 210] on div "**********" at bounding box center [310, 150] width 620 height 168
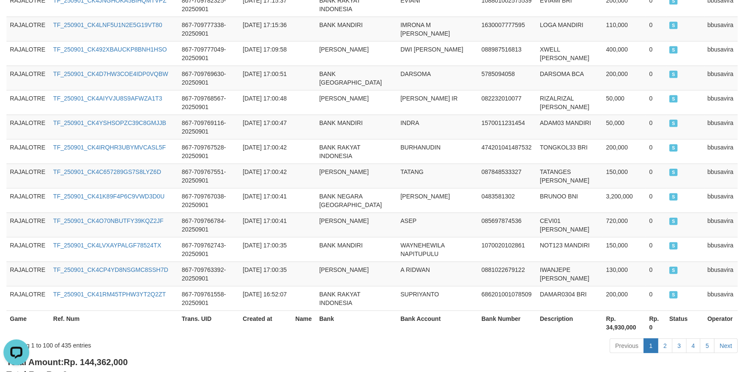
scroll to position [2475, 0]
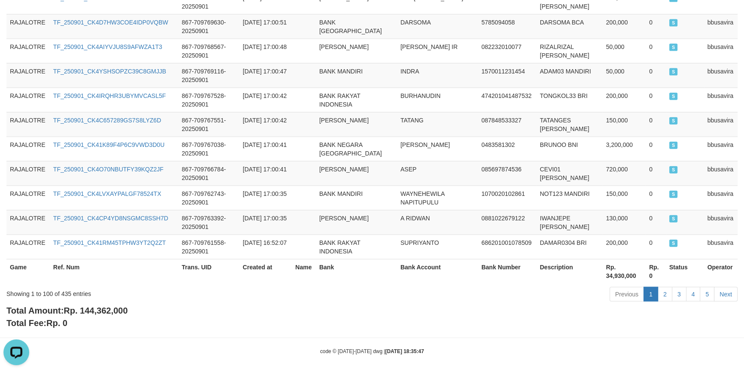
click at [57, 306] on b "Total Amount: Rp. 144,362,000" at bounding box center [66, 310] width 121 height 9
drag, startPoint x: 57, startPoint y: 306, endPoint x: 74, endPoint y: 302, distance: 17.6
click at [64, 306] on b "Total Amount: Rp. 144,362,000" at bounding box center [66, 310] width 121 height 9
click at [86, 305] on div "Total Amount: Rp. 144,362,000 Total Fee: Rp. 0" at bounding box center [371, 317] width 731 height 24
drag, startPoint x: 89, startPoint y: 292, endPoint x: 108, endPoint y: 288, distance: 20.1
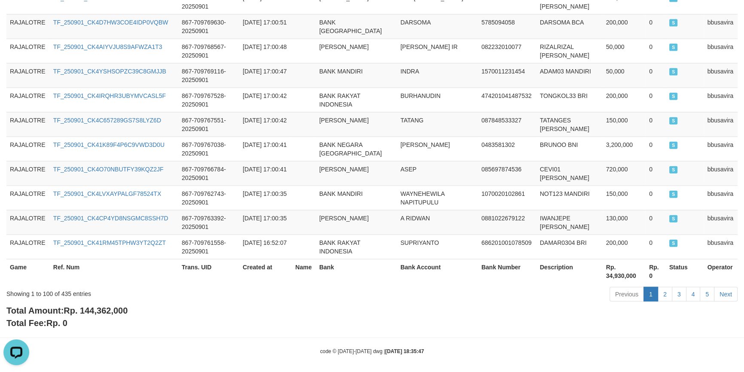
click at [89, 291] on div "Showing 1 to 100 of 435 entries" at bounding box center [154, 292] width 297 height 12
drag, startPoint x: 108, startPoint y: 288, endPoint x: 171, endPoint y: 293, distance: 63.4
click at [154, 291] on div "Showing 1 to 100 of 435 entries" at bounding box center [154, 292] width 297 height 12
drag, startPoint x: 217, startPoint y: 294, endPoint x: 358, endPoint y: 298, distance: 141.9
click at [261, 294] on div "Showing 1 to 100 of 435 entries Previous 1 2 3 4 5 Next" at bounding box center [372, 295] width 744 height 18
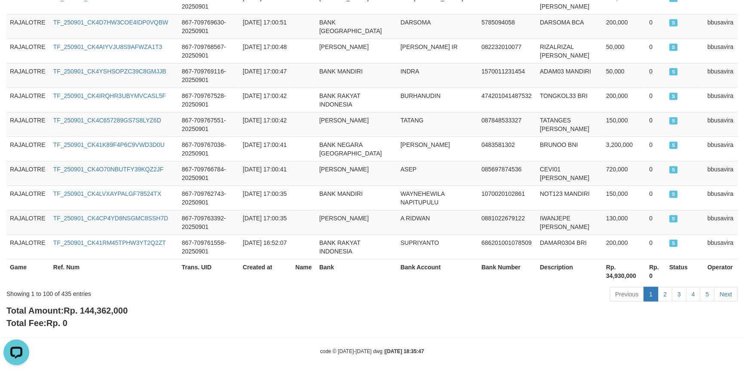
drag, startPoint x: 358, startPoint y: 298, endPoint x: 440, endPoint y: 298, distance: 81.2
click at [401, 298] on div "Previous 1 2 3 4 5 Next" at bounding box center [527, 295] width 421 height 18
drag, startPoint x: 440, startPoint y: 298, endPoint x: 456, endPoint y: 298, distance: 15.9
click at [443, 298] on div "Previous 1 2 3 4 5 Next" at bounding box center [527, 295] width 421 height 18
drag, startPoint x: 456, startPoint y: 298, endPoint x: 512, endPoint y: 298, distance: 56.3
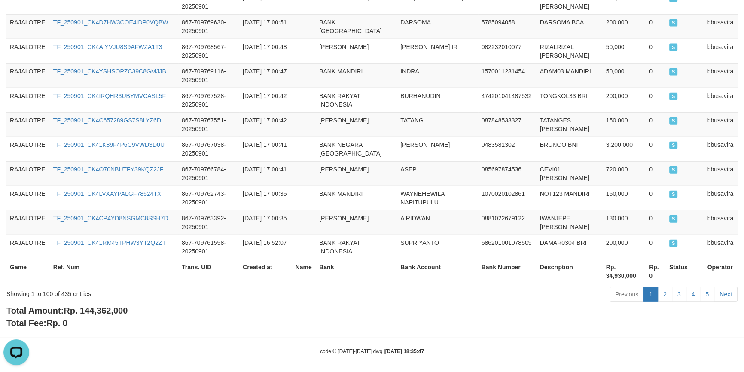
click at [458, 298] on div "Previous 1 2 3 4 5 Next" at bounding box center [527, 295] width 421 height 18
drag, startPoint x: 512, startPoint y: 298, endPoint x: 586, endPoint y: 295, distance: 74.4
click at [575, 297] on div "Previous 1 2 3 4 5 Next" at bounding box center [527, 295] width 421 height 18
click at [735, 267] on th "Operator" at bounding box center [721, 271] width 34 height 24
click at [733, 271] on th "Operator" at bounding box center [721, 271] width 34 height 24
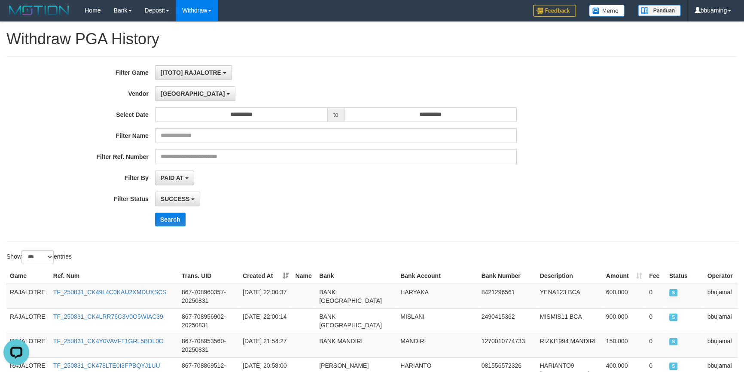
scroll to position [0, 0]
click at [482, 205] on div "SUCCESS SUCCESS ON PROCESS FAILED" at bounding box center [336, 199] width 362 height 15
click at [303, 211] on div "**********" at bounding box center [310, 150] width 620 height 168
click at [463, 164] on div "**********" at bounding box center [310, 150] width 620 height 168
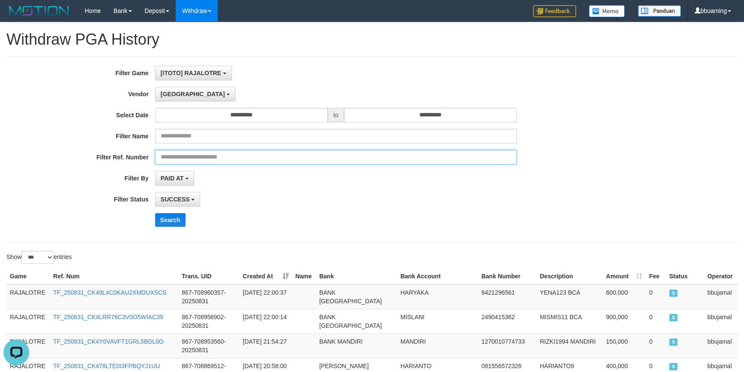
click at [501, 162] on input "text" at bounding box center [336, 157] width 362 height 15
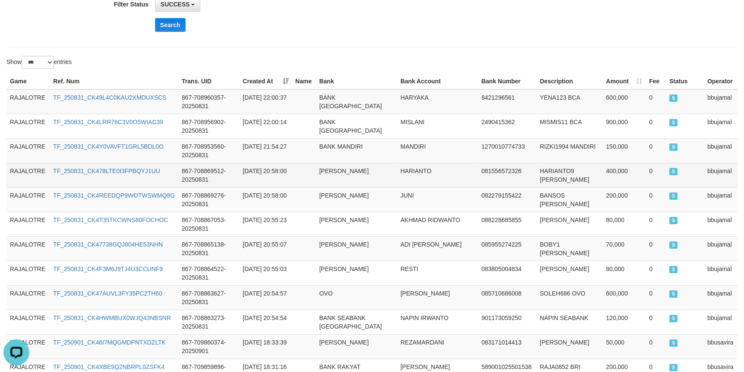
scroll to position [39, 0]
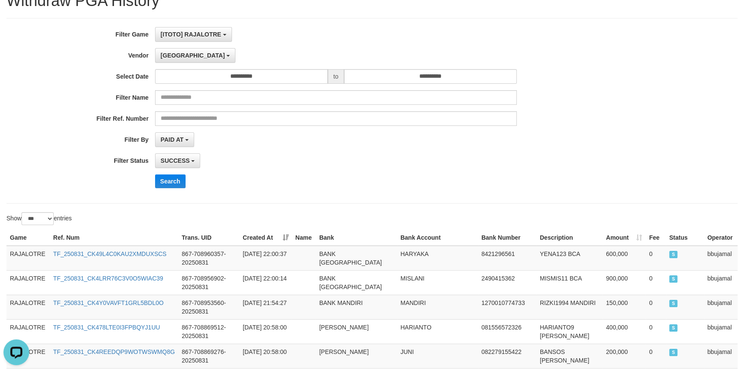
drag, startPoint x: 86, startPoint y: 223, endPoint x: 94, endPoint y: 222, distance: 7.9
click at [87, 223] on div "Show ** ** ** *** entries" at bounding box center [185, 219] width 359 height 15
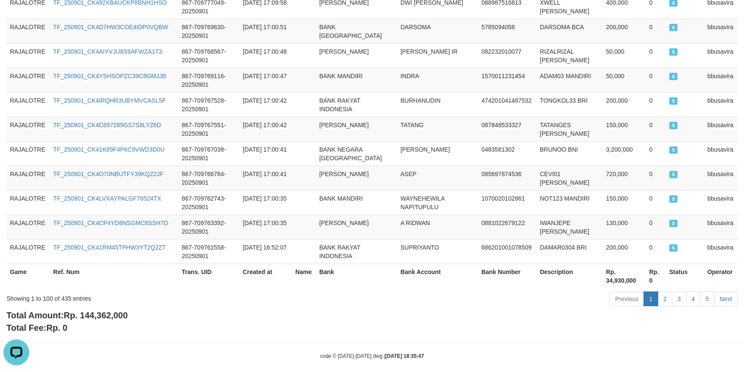
scroll to position [2475, 0]
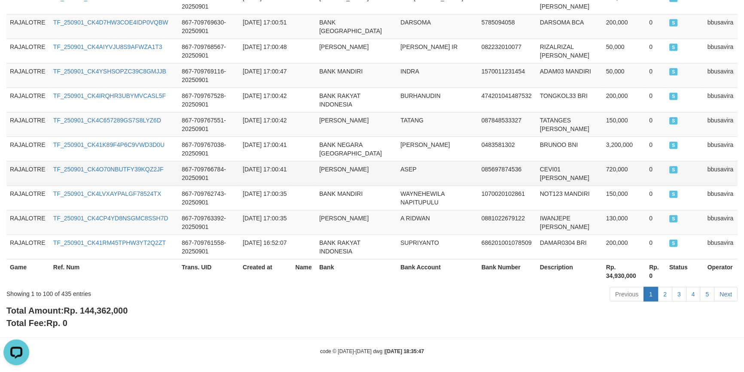
click at [463, 173] on td "ASEP" at bounding box center [437, 173] width 81 height 24
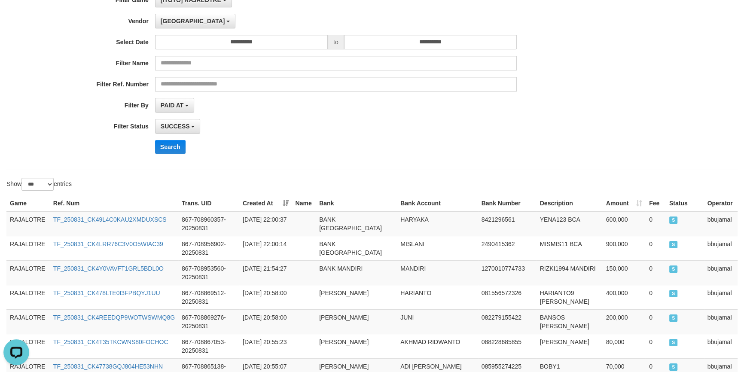
scroll to position [0, 0]
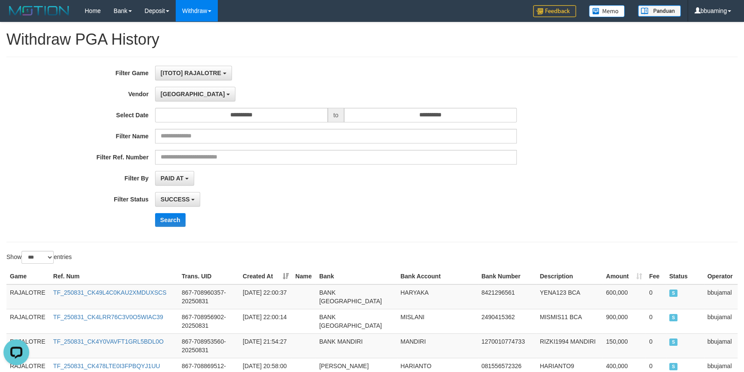
drag, startPoint x: 300, startPoint y: 198, endPoint x: 247, endPoint y: 218, distance: 57.4
click at [299, 198] on div "SUCCESS SUCCESS ON PROCESS FAILED" at bounding box center [336, 199] width 362 height 15
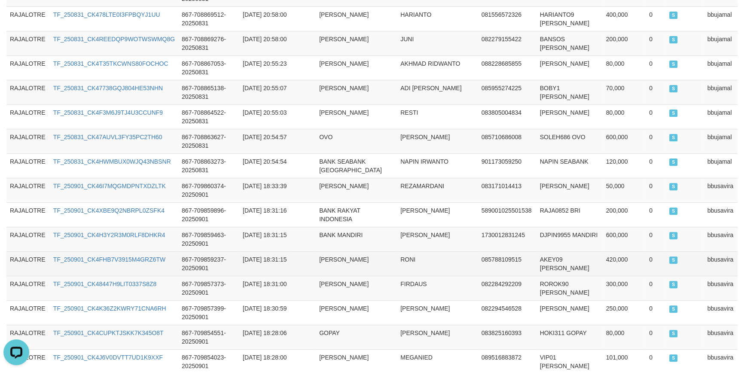
click at [341, 251] on td "[PERSON_NAME]" at bounding box center [356, 263] width 81 height 24
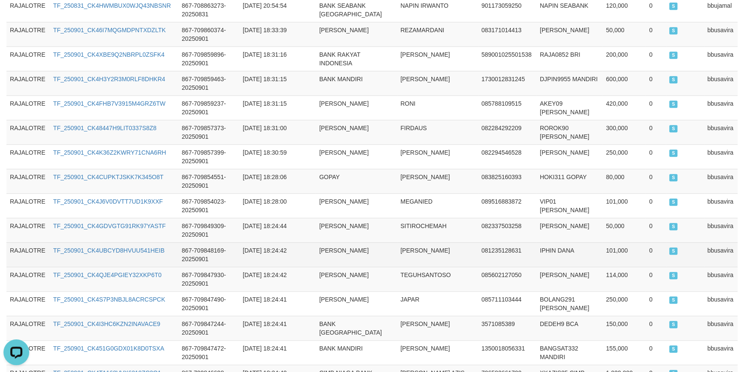
click at [336, 243] on td "[PERSON_NAME]" at bounding box center [356, 254] width 81 height 24
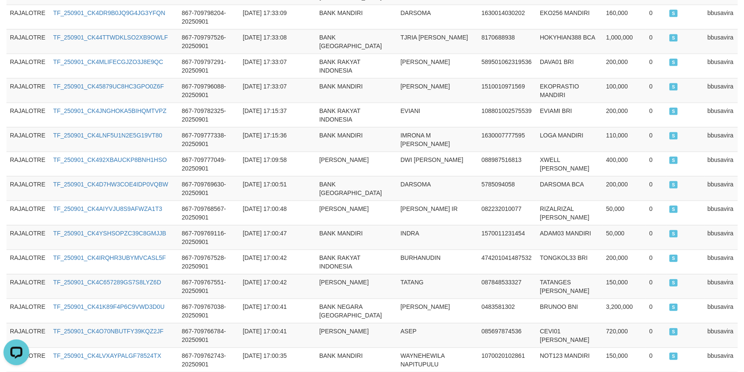
scroll to position [2475, 0]
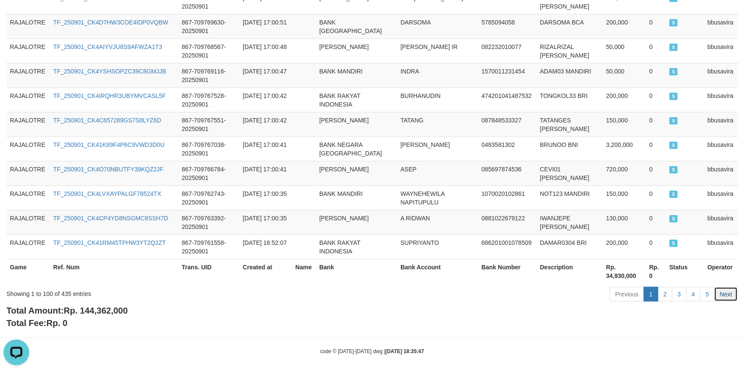
click at [721, 290] on link "Next" at bounding box center [726, 294] width 24 height 15
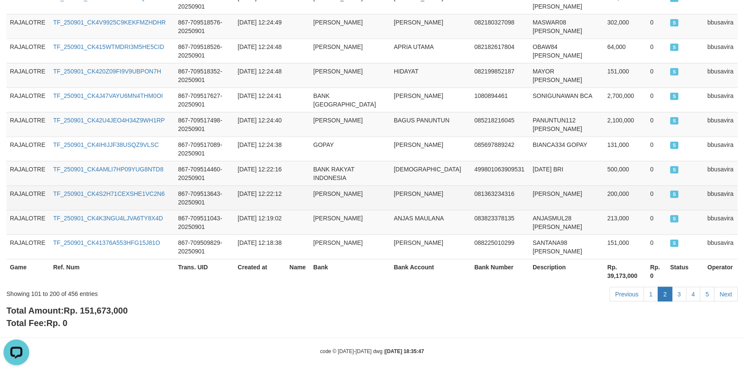
click at [389, 190] on td "[PERSON_NAME]" at bounding box center [350, 198] width 80 height 24
click at [390, 202] on td "[PERSON_NAME]" at bounding box center [350, 198] width 80 height 24
click at [394, 200] on td "DERIZAL AHMAD" at bounding box center [431, 198] width 80 height 24
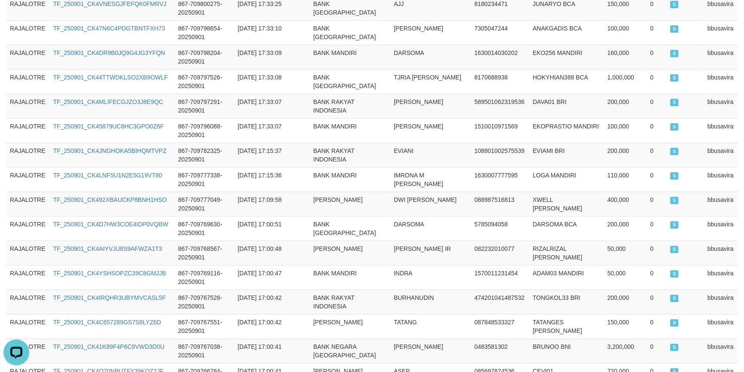
scroll to position [0, 0]
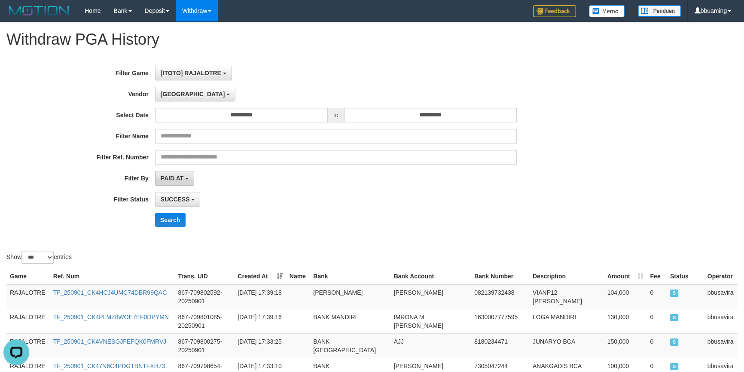
click at [183, 181] on button "PAID AT" at bounding box center [174, 178] width 39 height 15
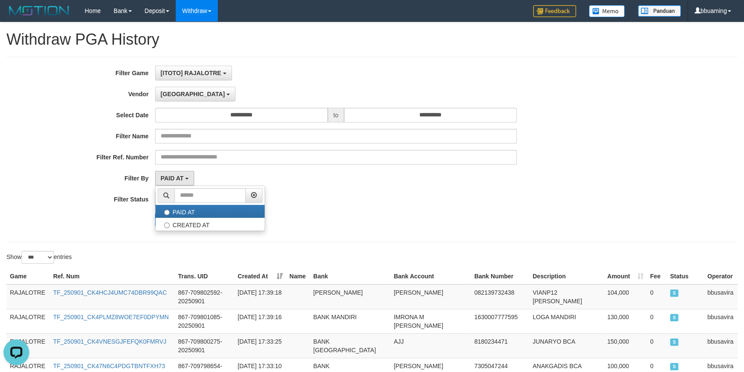
click at [213, 173] on div "PAID AT PAID AT CREATED AT" at bounding box center [336, 178] width 362 height 15
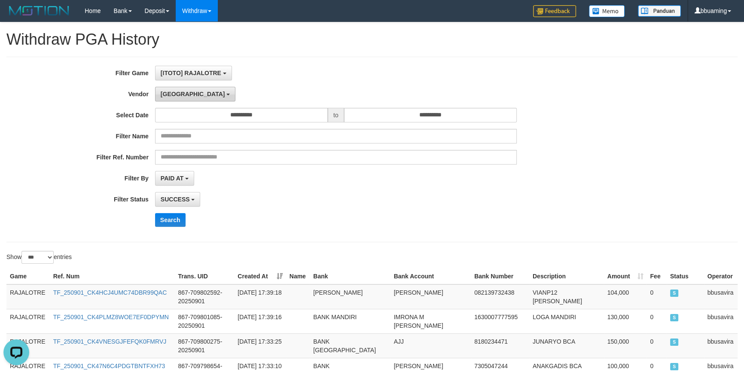
click at [176, 95] on span "Dubai" at bounding box center [193, 94] width 64 height 7
click at [290, 90] on div "Dubai **** - Default Vendor - Lucy Luna Atlas WD LB Java Purple Green Gigantic …" at bounding box center [336, 94] width 362 height 15
click at [246, 122] on input "**********" at bounding box center [241, 115] width 173 height 15
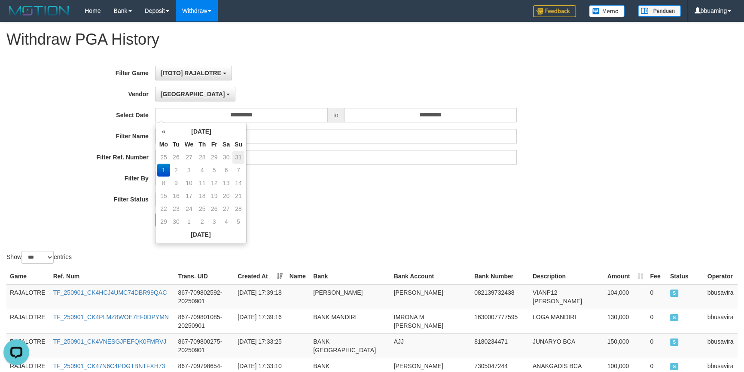
click at [241, 159] on td "31" at bounding box center [238, 157] width 12 height 13
type input "**********"
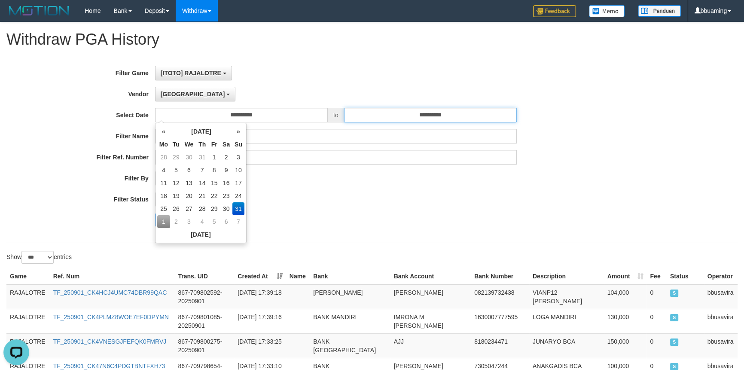
click at [447, 112] on input "**********" at bounding box center [430, 115] width 173 height 15
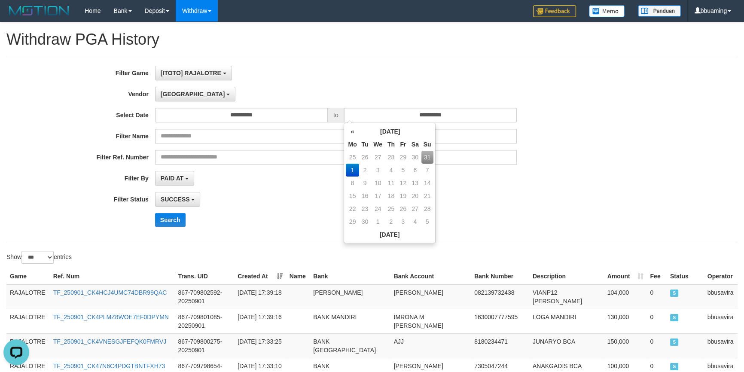
click at [425, 158] on td "31" at bounding box center [428, 157] width 12 height 13
click at [510, 202] on div "SUCCESS SUCCESS ON PROCESS FAILED" at bounding box center [336, 199] width 362 height 15
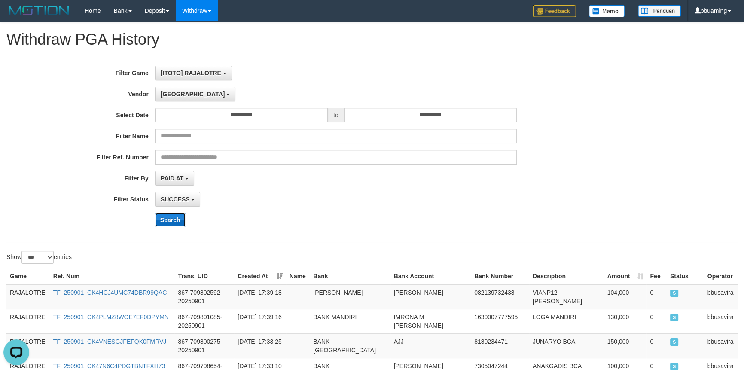
click at [178, 219] on button "Search" at bounding box center [170, 220] width 31 height 14
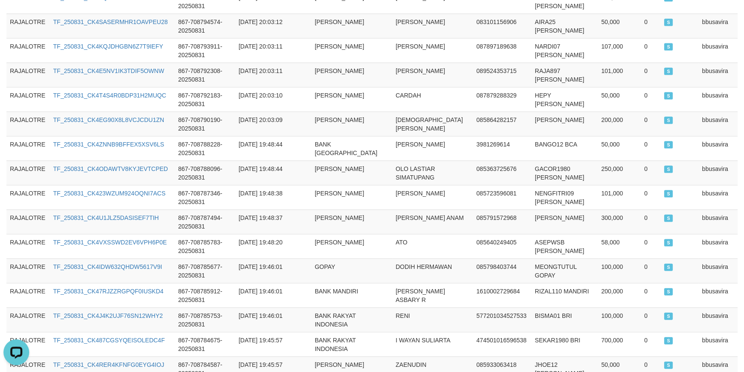
scroll to position [2483, 0]
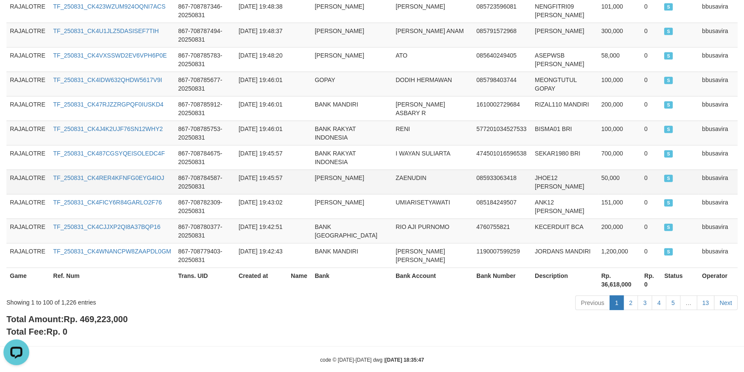
click at [587, 171] on td "JHOE12 DANA" at bounding box center [565, 182] width 67 height 24
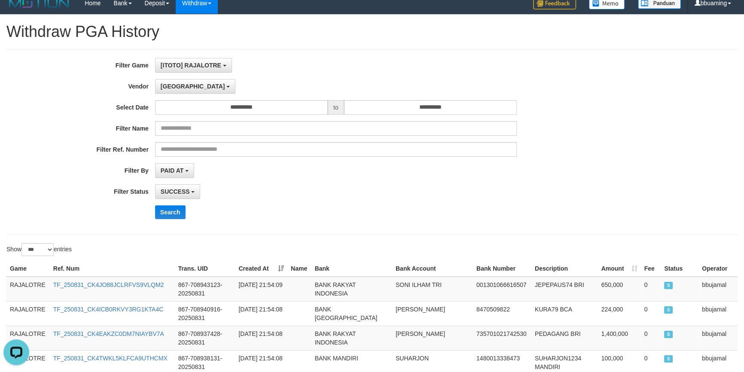
scroll to position [0, 0]
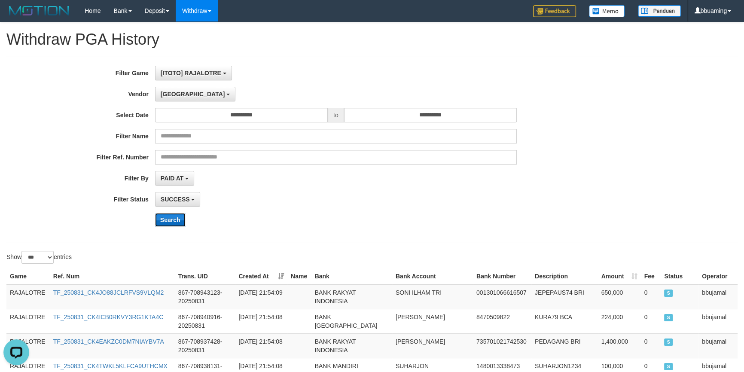
click at [169, 220] on button "Search" at bounding box center [170, 220] width 31 height 14
click at [544, 196] on div "**********" at bounding box center [310, 199] width 620 height 15
click at [177, 218] on button "Search" at bounding box center [170, 220] width 31 height 14
click at [347, 160] on input "text" at bounding box center [336, 157] width 362 height 15
click at [174, 214] on button "Search" at bounding box center [170, 220] width 31 height 14
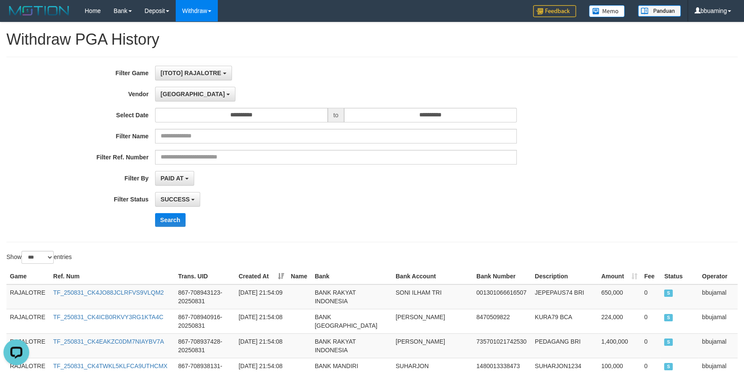
click at [406, 175] on div "PAID AT PAID AT CREATED AT" at bounding box center [336, 178] width 362 height 15
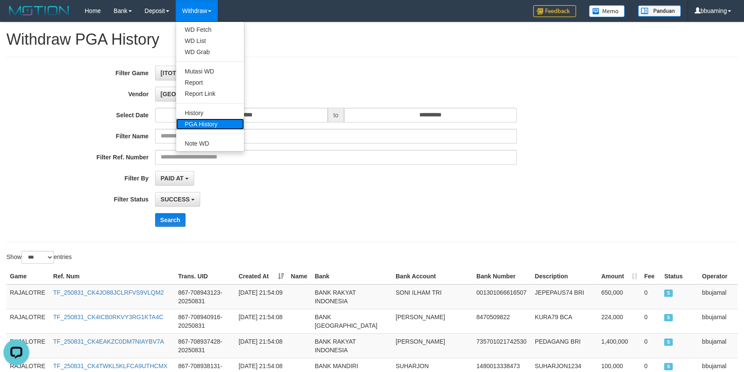
click at [210, 125] on link "PGA History" at bounding box center [210, 124] width 68 height 11
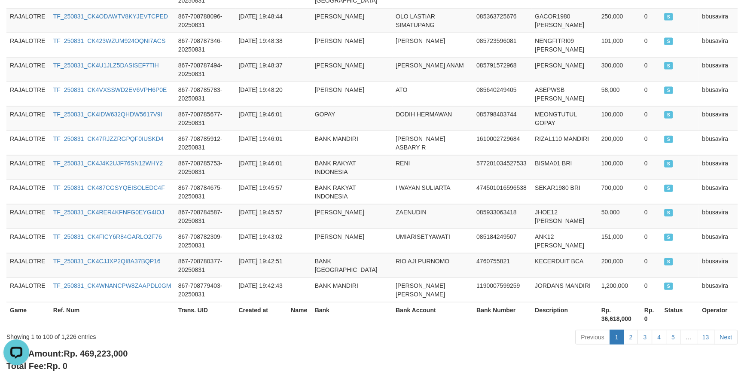
scroll to position [2483, 0]
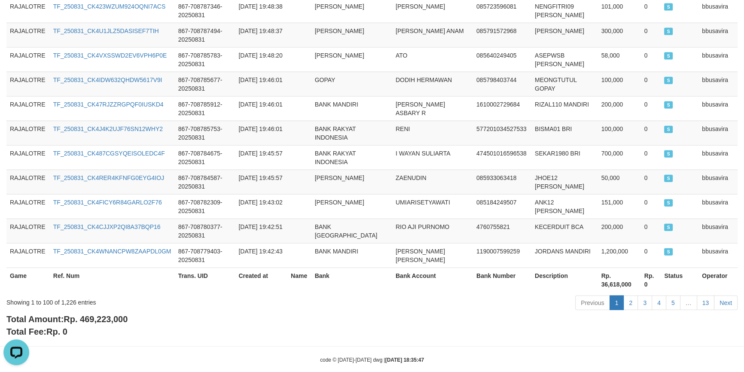
click at [119, 315] on span "Rp. 469,223,000" at bounding box center [96, 319] width 64 height 9
copy span "469,223,000"
click at [119, 315] on span "Rp. 469,223,000" at bounding box center [96, 319] width 64 height 9
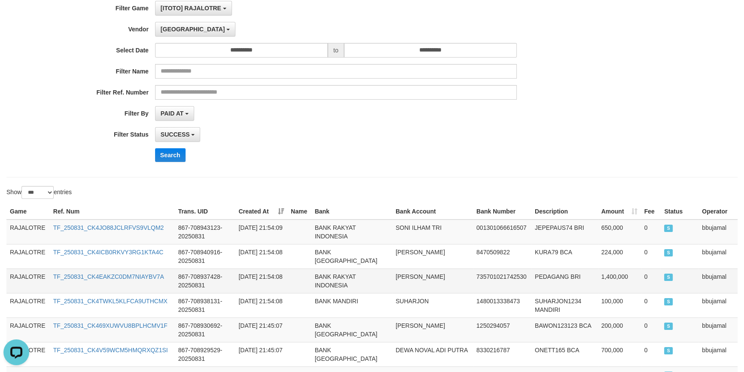
scroll to position [0, 0]
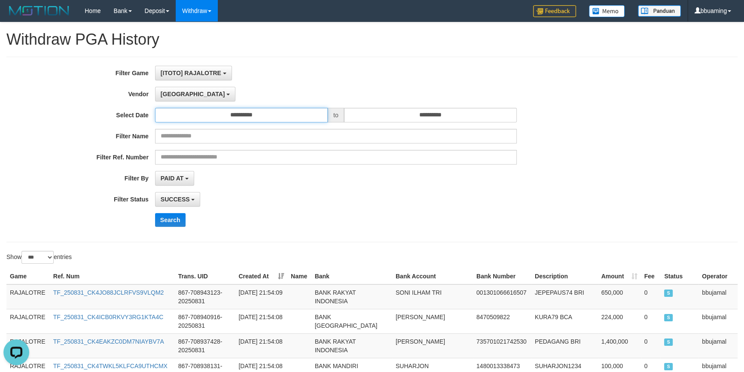
click at [230, 116] on input "**********" at bounding box center [241, 115] width 173 height 15
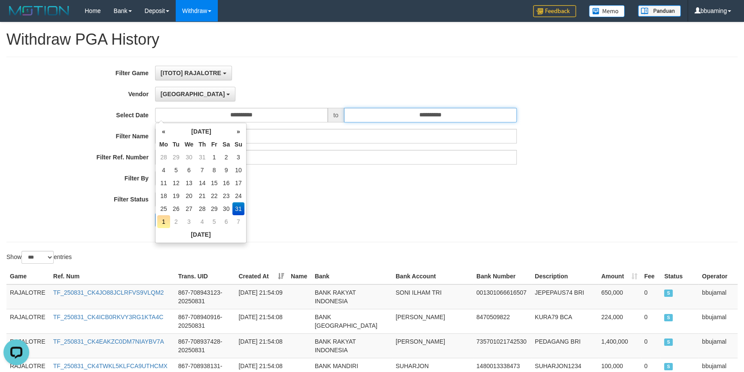
click at [390, 112] on input "**********" at bounding box center [430, 115] width 173 height 15
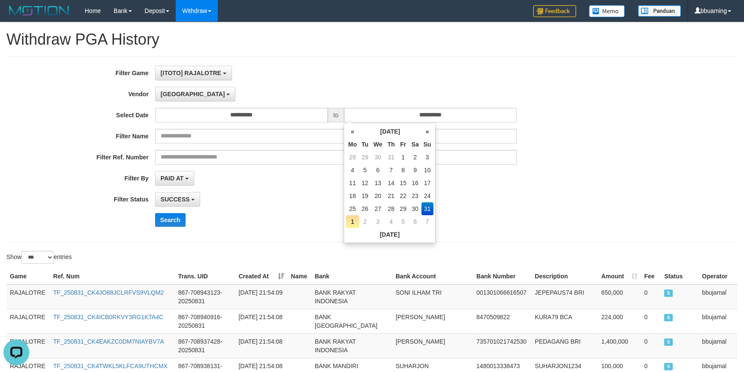
click at [352, 223] on td "1" at bounding box center [352, 221] width 13 height 13
type input "**********"
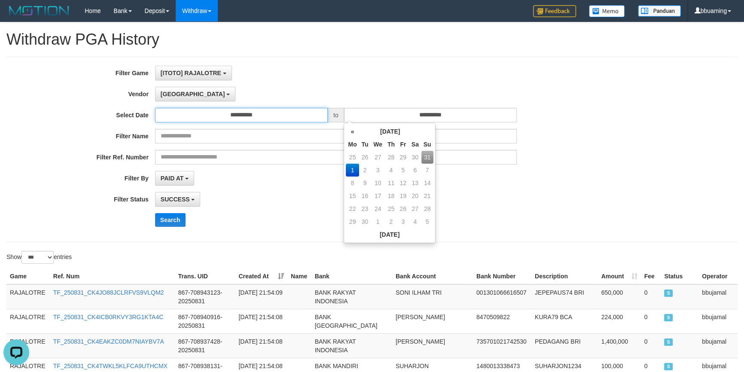
click at [258, 116] on input "**********" at bounding box center [241, 115] width 173 height 15
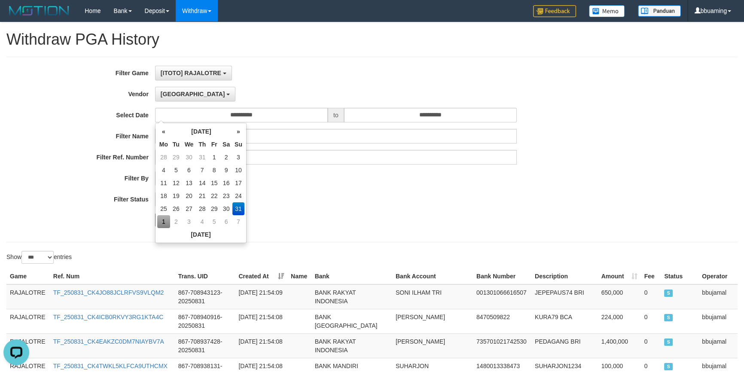
click at [163, 221] on td "1" at bounding box center [163, 221] width 13 height 13
type input "**********"
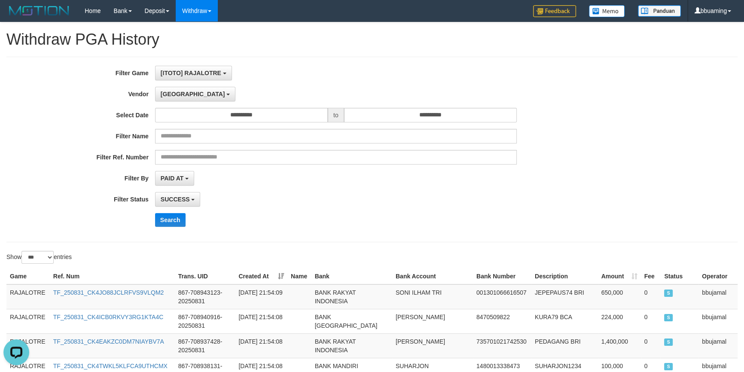
click at [316, 205] on div "SUCCESS SUCCESS ON PROCESS FAILED" at bounding box center [336, 199] width 362 height 15
click at [172, 220] on button "Search" at bounding box center [170, 220] width 31 height 14
click at [305, 204] on div "SUCCESS SUCCESS ON PROCESS FAILED" at bounding box center [336, 199] width 362 height 15
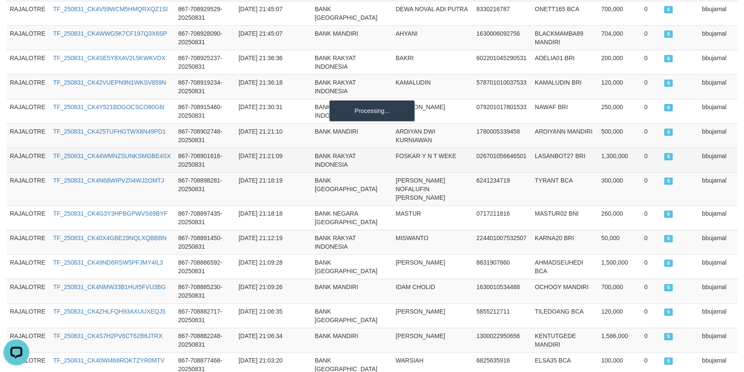
scroll to position [352, 0]
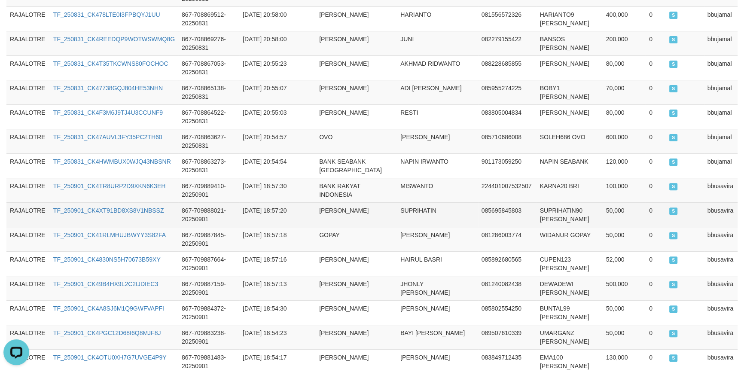
click at [352, 220] on td "[PERSON_NAME]" at bounding box center [356, 214] width 81 height 24
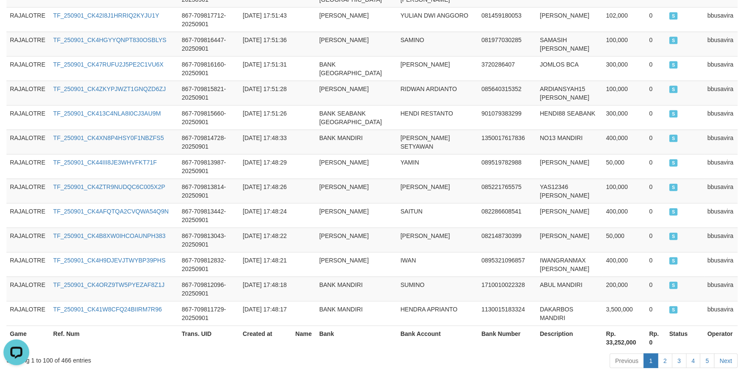
scroll to position [2475, 0]
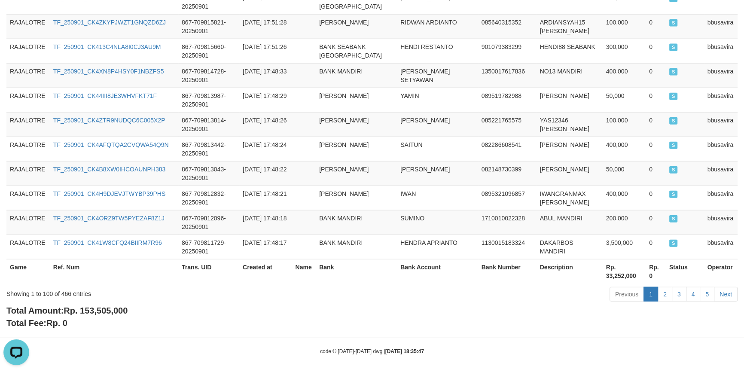
click at [113, 306] on span "Rp. 153,505,000" at bounding box center [96, 310] width 64 height 9
copy span "153,505,000"
click at [113, 306] on span "Rp. 153,505,000" at bounding box center [96, 310] width 64 height 9
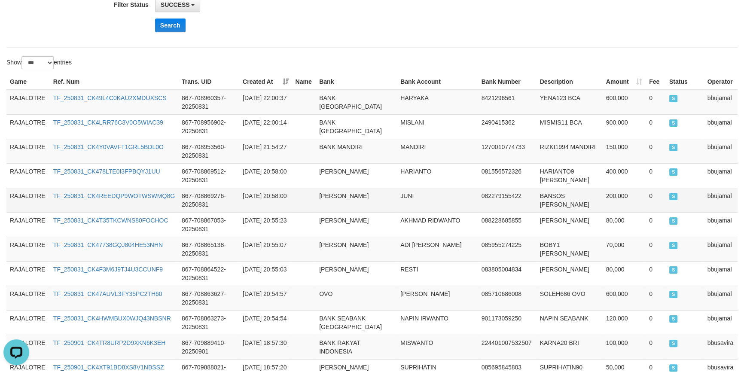
scroll to position [195, 0]
click at [410, 94] on td "HARYAKA" at bounding box center [437, 101] width 81 height 25
copy td "HARYAKA"
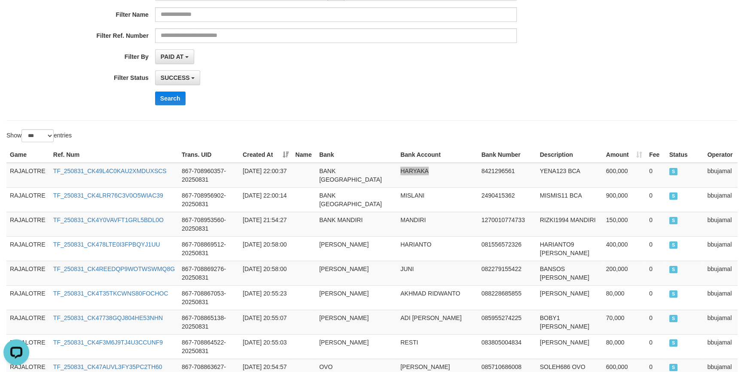
scroll to position [39, 0]
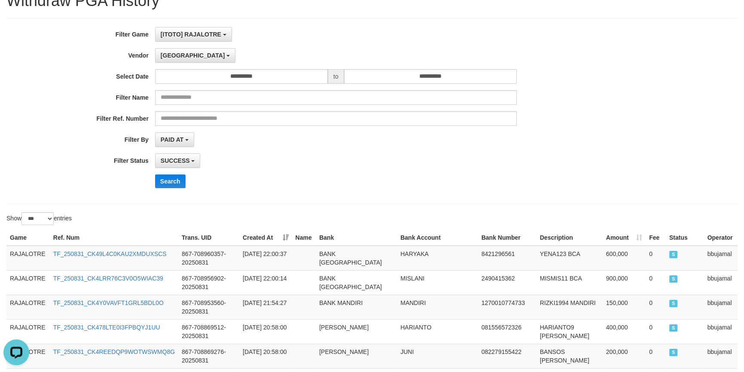
click at [366, 196] on div "**********" at bounding box center [371, 111] width 731 height 186
click at [245, 150] on div "**********" at bounding box center [310, 111] width 620 height 168
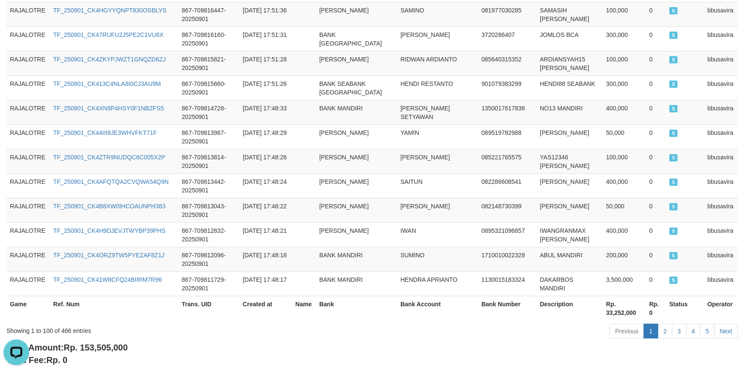
scroll to position [2475, 0]
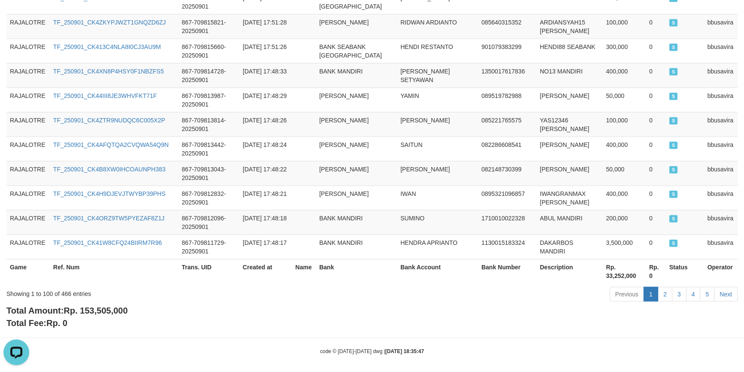
click at [395, 313] on div "Total Amount: Rp. 153,505,000 Total Fee: Rp. 0" at bounding box center [371, 317] width 731 height 24
click at [103, 286] on div "Showing 1 to 100 of 466 entries" at bounding box center [154, 292] width 297 height 12
click at [82, 288] on div "Showing 1 to 100 of 466 entries" at bounding box center [154, 292] width 297 height 12
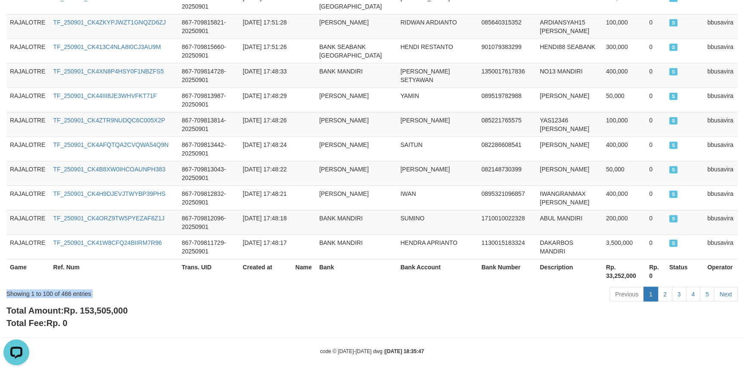
click at [82, 288] on div "Showing 1 to 100 of 466 entries" at bounding box center [154, 292] width 297 height 12
click at [39, 291] on div "Showing 1 to 100 of 466 entries" at bounding box center [154, 292] width 297 height 12
click at [38, 291] on div "Showing 1 to 100 of 466 entries" at bounding box center [154, 292] width 297 height 12
click at [43, 320] on b "Total Fee: Rp. 0" at bounding box center [36, 322] width 61 height 9
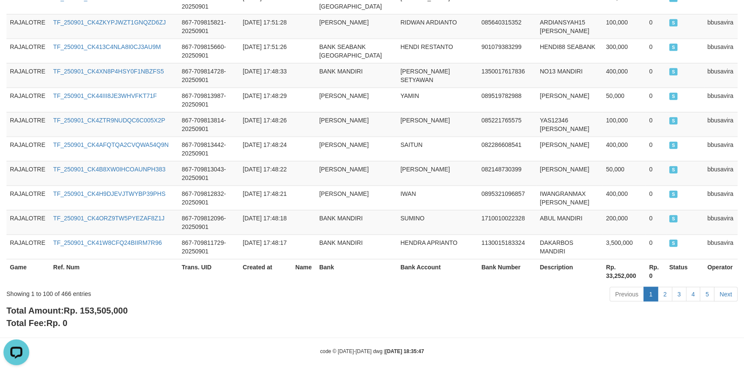
drag, startPoint x: 98, startPoint y: 324, endPoint x: 430, endPoint y: 279, distance: 334.3
click at [98, 324] on div "Total Amount: Rp. 153,505,000 Total Fee: Rp. 0" at bounding box center [371, 317] width 731 height 24
click at [473, 297] on div "Previous 1 2 3 4 5 Next" at bounding box center [527, 295] width 421 height 18
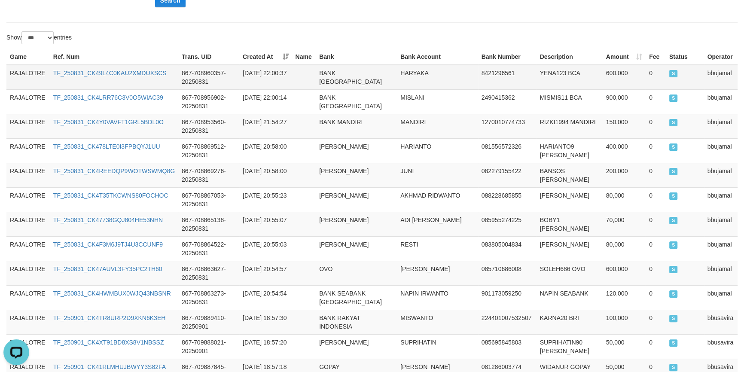
scroll to position [0, 0]
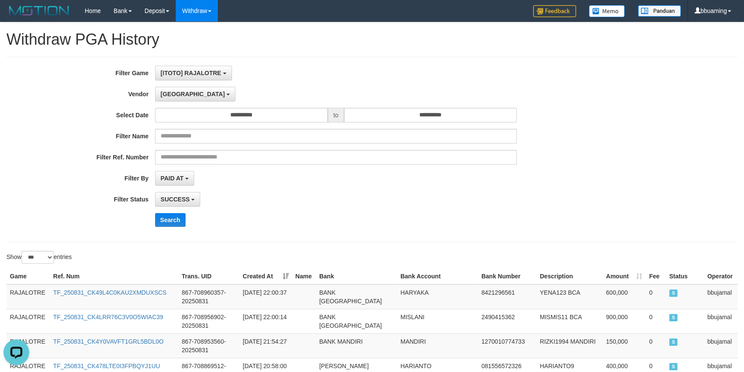
click at [311, 180] on div "PAID AT PAID AT CREATED AT" at bounding box center [336, 178] width 362 height 15
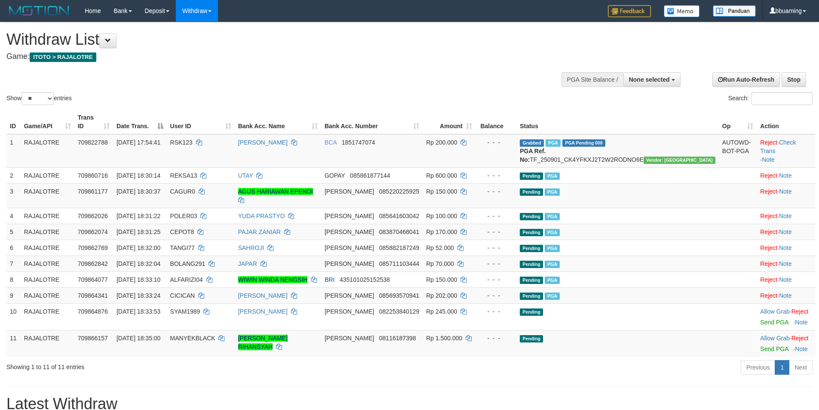
select select
select select "**"
click at [496, 44] on h1 "Withdraw List" at bounding box center [271, 39] width 531 height 17
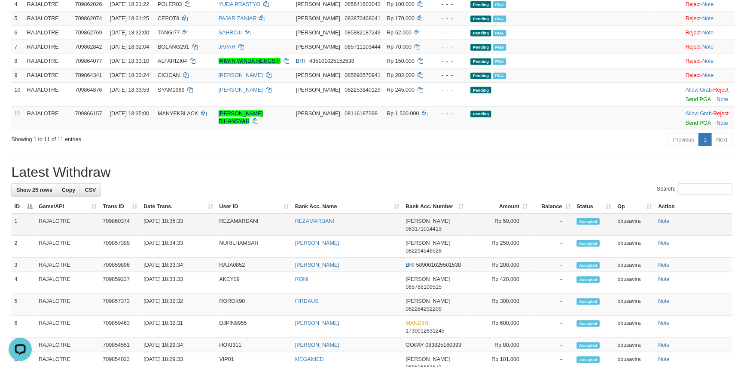
scroll to position [215, 0]
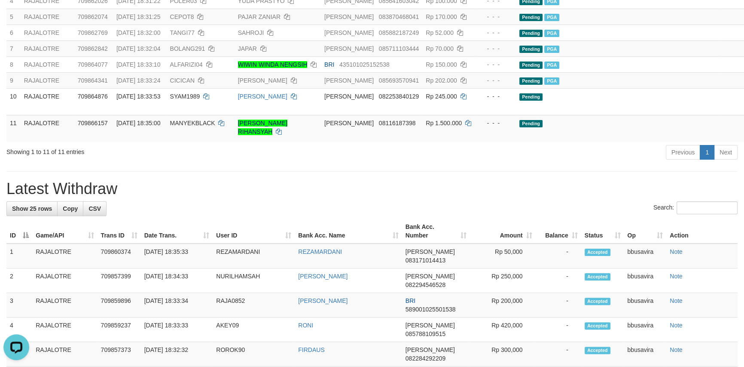
click at [460, 156] on div "**********" at bounding box center [372, 342] width 744 height 1071
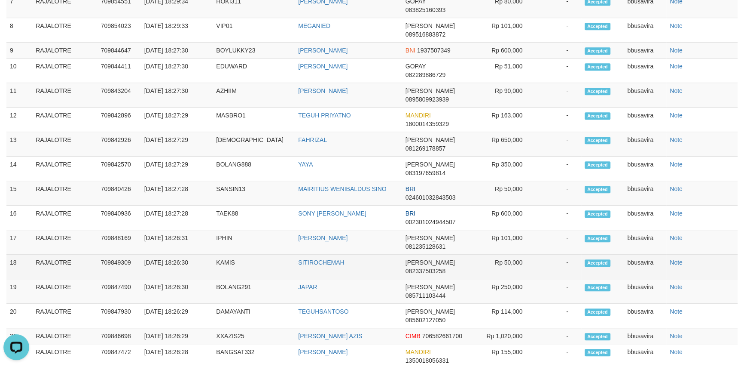
click at [103, 254] on td "709849309" at bounding box center [119, 266] width 43 height 24
copy td "709849309"
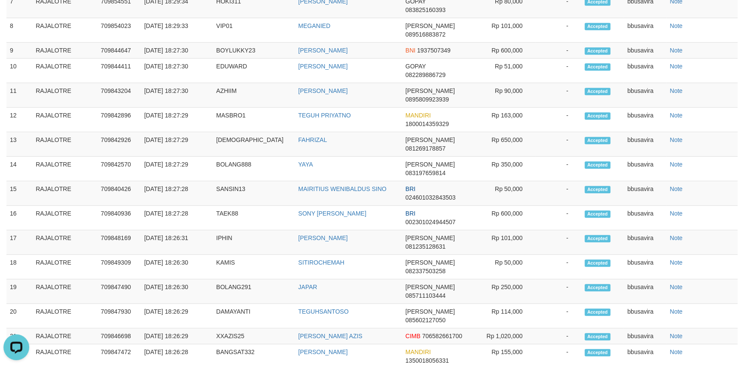
copy td "709830858"
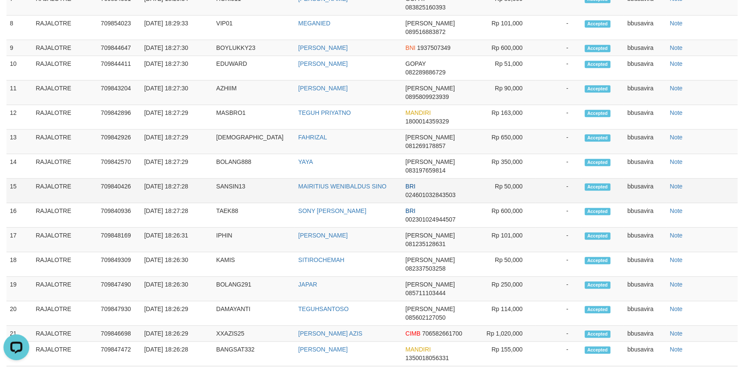
scroll to position [590, 0]
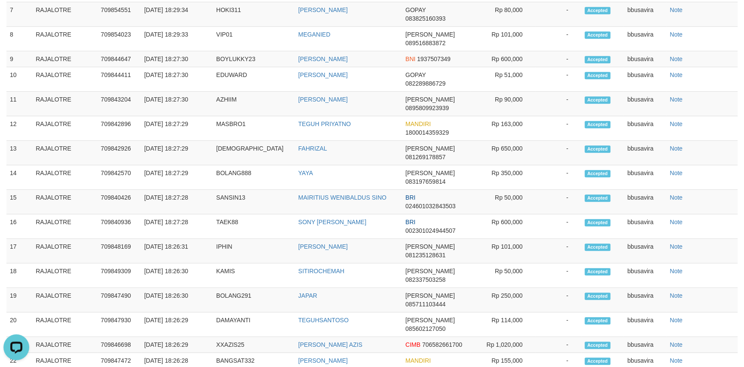
click at [415, 341] on span "CIMB" at bounding box center [413, 344] width 15 height 7
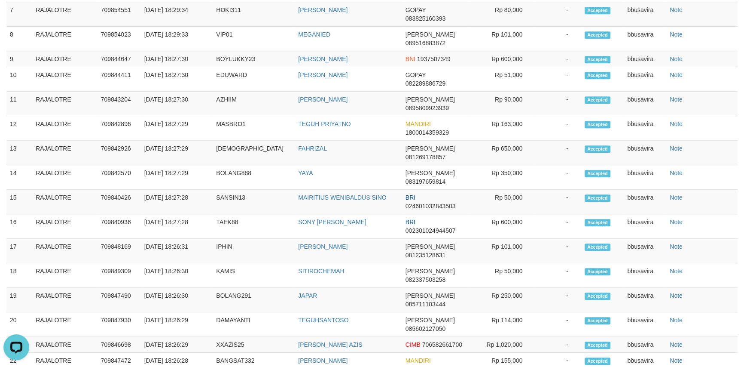
copy tr "709830591"
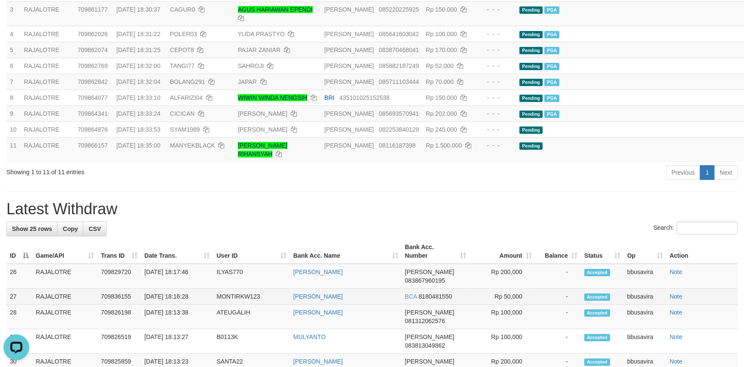
scroll to position [200, 0]
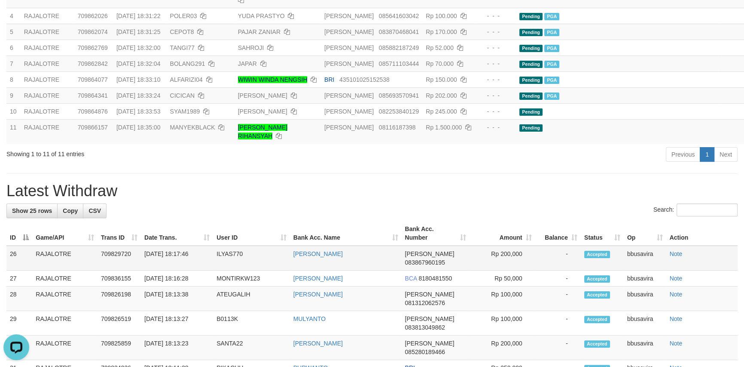
click at [120, 245] on td "709829720" at bounding box center [119, 257] width 43 height 25
copy td "709829720"
click at [120, 245] on td "709829720" at bounding box center [119, 257] width 43 height 25
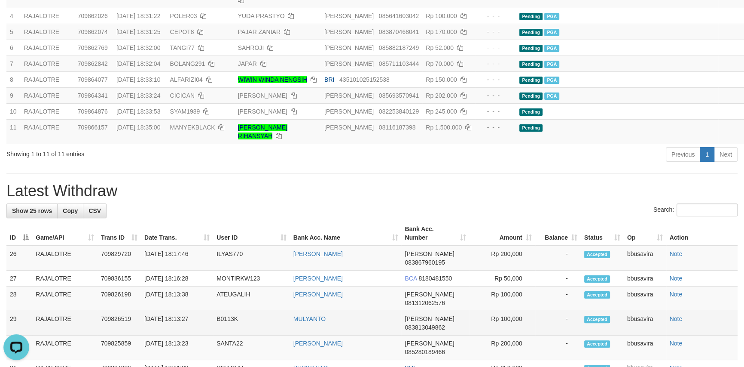
click at [539, 311] on td "-" at bounding box center [558, 323] width 46 height 24
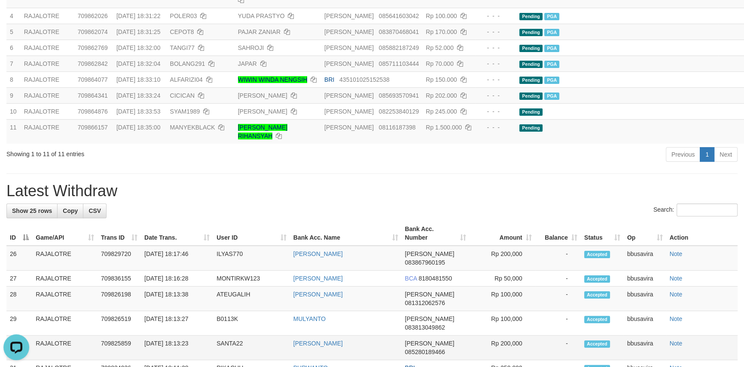
click at [110, 335] on td "709825859" at bounding box center [119, 347] width 43 height 24
copy td "709825859"
click at [498, 335] on td "Rp 200,000" at bounding box center [503, 347] width 66 height 24
drag, startPoint x: 498, startPoint y: 294, endPoint x: 513, endPoint y: 297, distance: 15.3
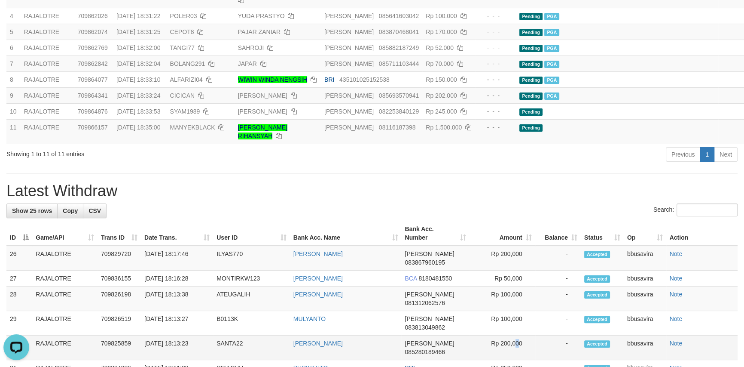
click at [498, 335] on td "Rp 200,000" at bounding box center [503, 347] width 66 height 24
click at [515, 335] on td "Rp 200,000" at bounding box center [503, 347] width 66 height 24
copy td "200,000"
click at [422, 286] on td "[PERSON_NAME] 081312062576" at bounding box center [435, 298] width 68 height 24
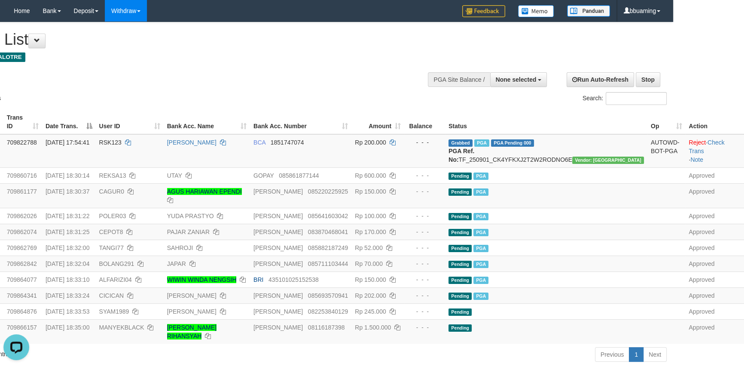
scroll to position [284, 71]
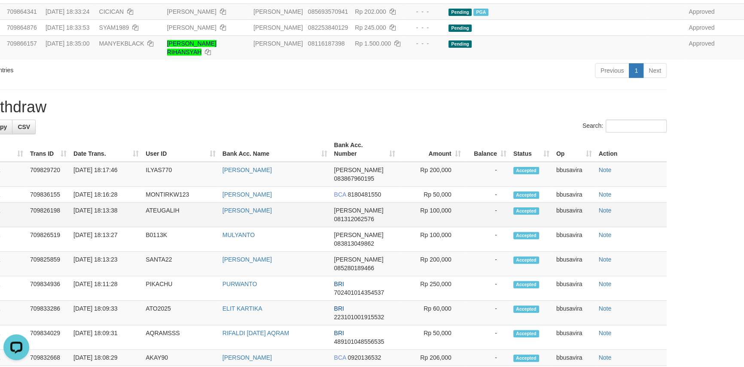
click at [40, 202] on td "709826198" at bounding box center [48, 214] width 43 height 24
copy td "709826198"
click at [435, 202] on td "Rp 100,000" at bounding box center [432, 214] width 66 height 24
copy td "100,000"
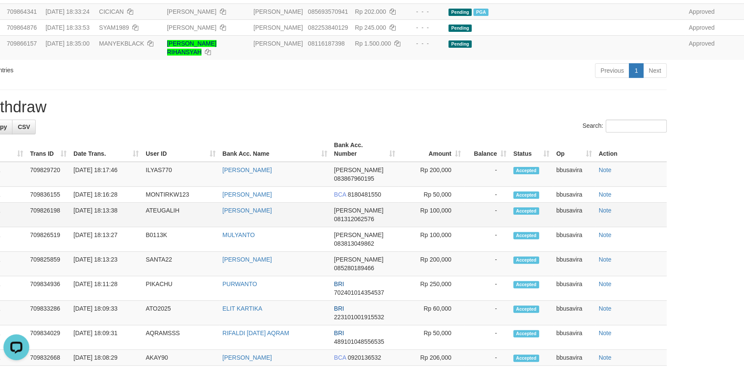
click at [435, 202] on td "Rp 100,000" at bounding box center [432, 214] width 66 height 24
click at [673, 283] on html "Toggle navigation Home Bank Account List Load By Website Group [ITOTO] RAJALOTR…" at bounding box center [301, 263] width 744 height 1094
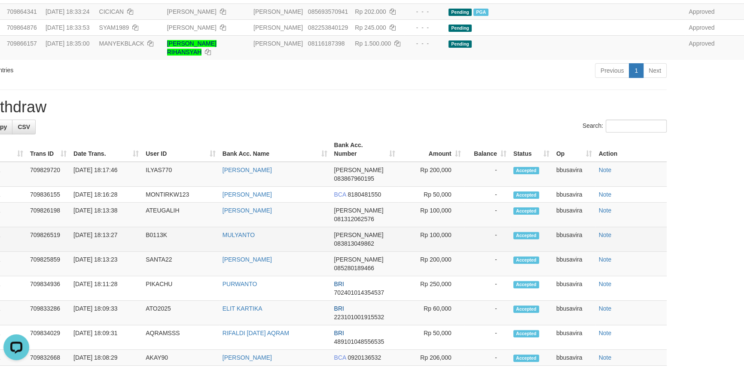
click at [52, 227] on td "709826519" at bounding box center [48, 239] width 43 height 24
copy tr "709826519"
click at [52, 227] on td "709826519" at bounding box center [48, 239] width 43 height 24
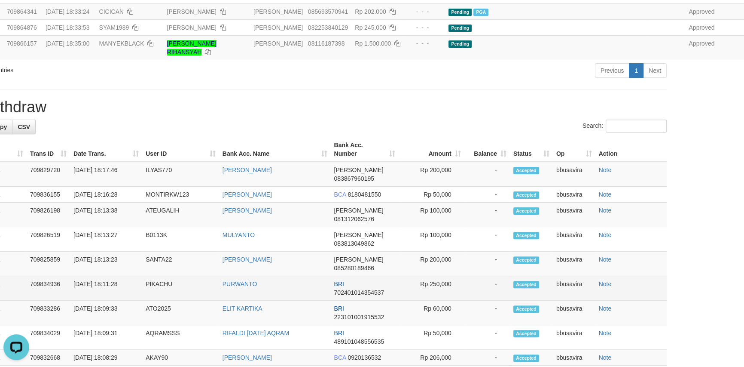
click at [211, 276] on td "PIKACHU" at bounding box center [180, 288] width 77 height 24
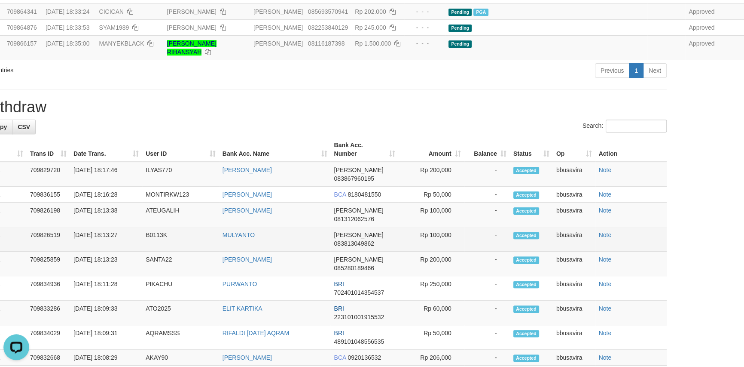
click at [443, 227] on td "Rp 100,000" at bounding box center [432, 239] width 66 height 24
copy td "100,000"
click at [441, 227] on td "Rp 100,000" at bounding box center [432, 239] width 66 height 24
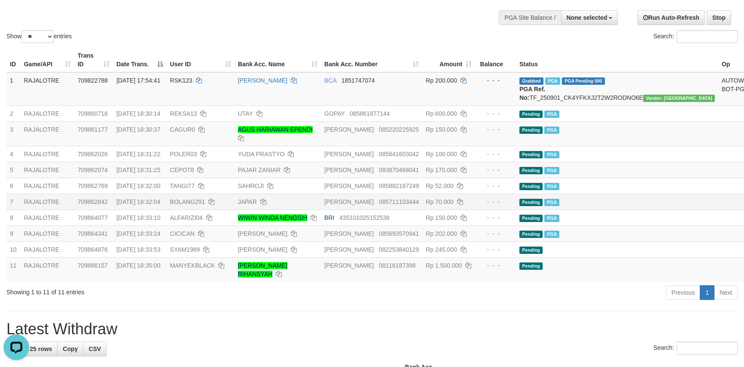
scroll to position [0, 0]
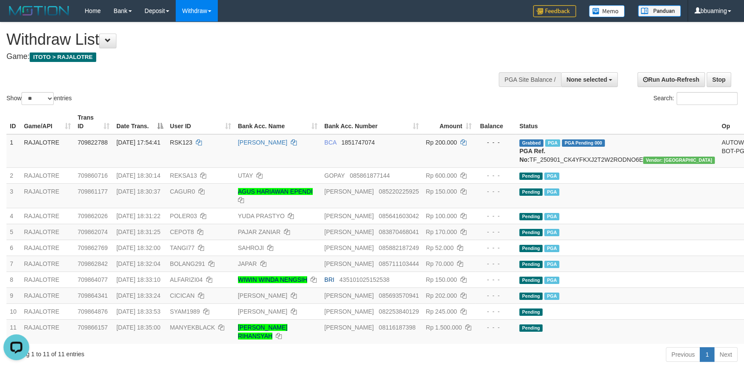
click at [288, 51] on div "Withdraw List Game: ITOTO > RAJALOTRE" at bounding box center [246, 46] width 481 height 30
click at [424, 74] on div "Show ** ** ** *** entries Search:" at bounding box center [372, 64] width 744 height 84
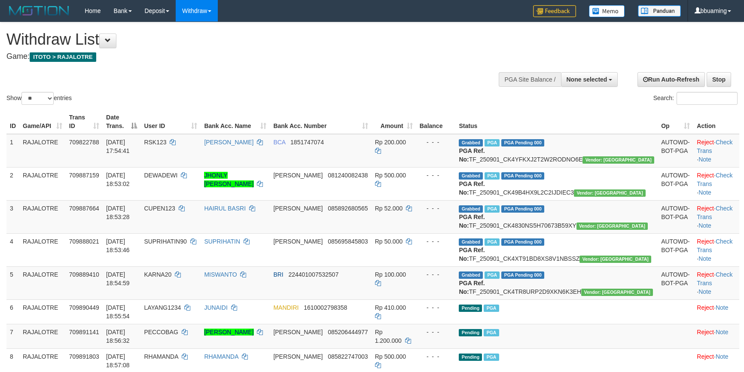
select select
select select "**"
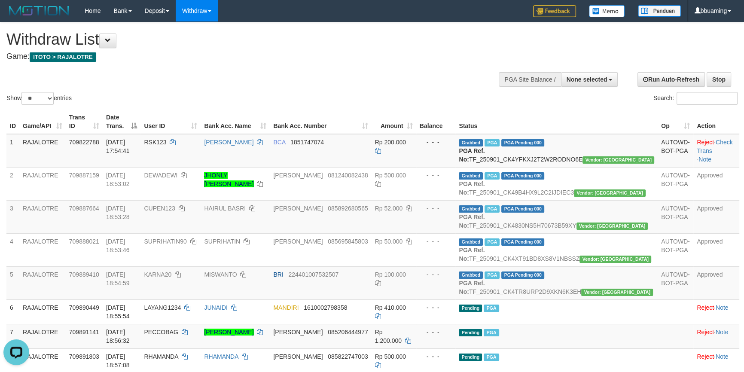
click at [271, 31] on h1 "Withdraw List" at bounding box center [246, 39] width 481 height 17
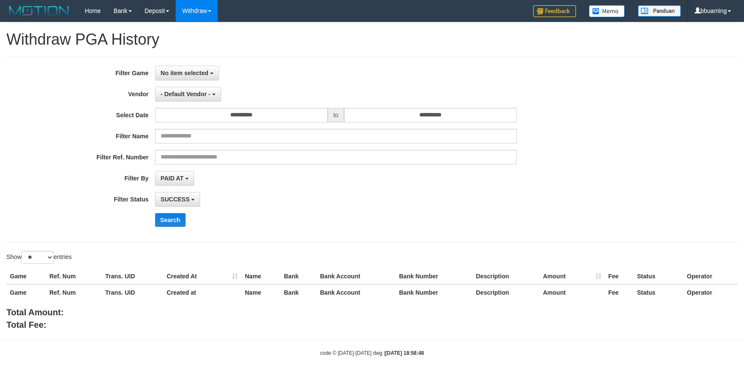
select select
select select "**"
click at [193, 94] on span "- Default Vendor -" at bounding box center [186, 94] width 50 height 7
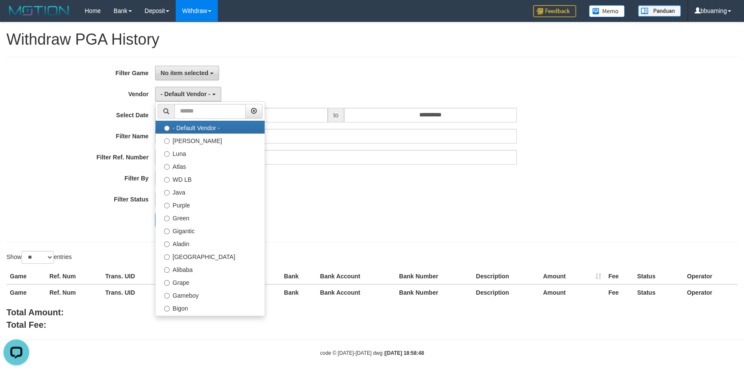
click at [193, 70] on span "No item selected" at bounding box center [185, 73] width 48 height 7
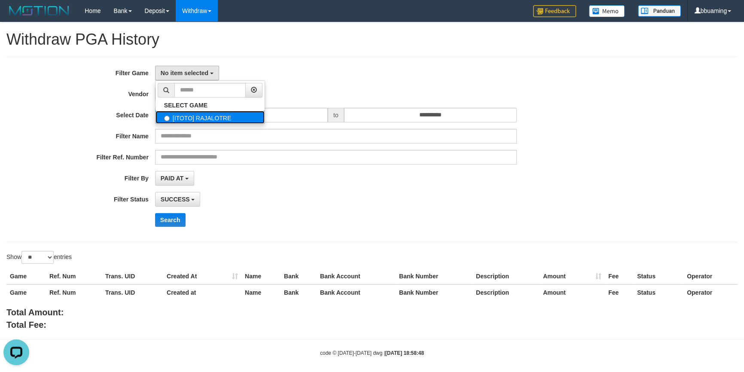
click at [187, 116] on label "[ITOTO] RAJALOTRE" at bounding box center [210, 117] width 109 height 13
select select "***"
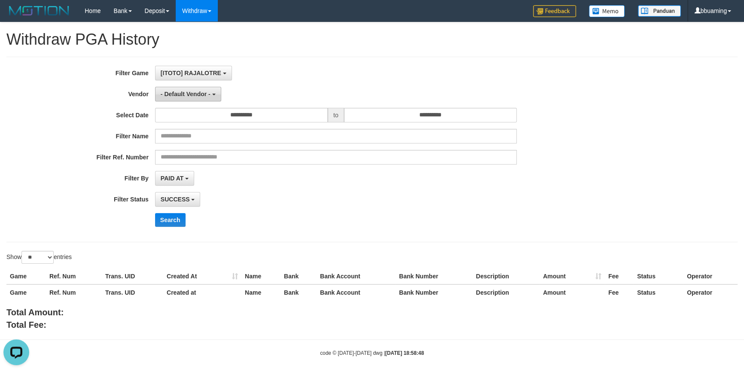
scroll to position [8, 0]
click at [187, 95] on span "- Default Vendor -" at bounding box center [186, 94] width 50 height 7
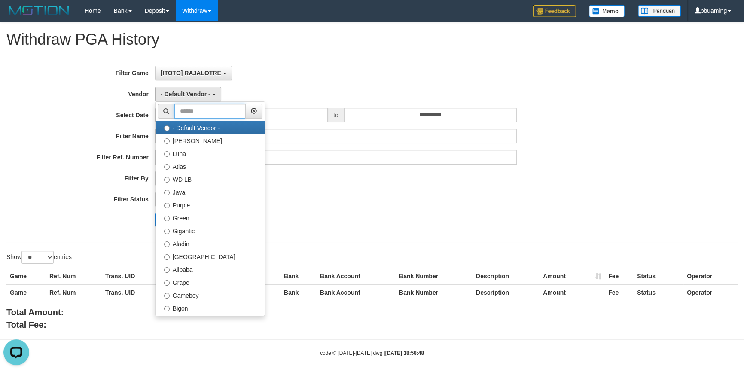
click at [207, 116] on input "text" at bounding box center [209, 111] width 71 height 15
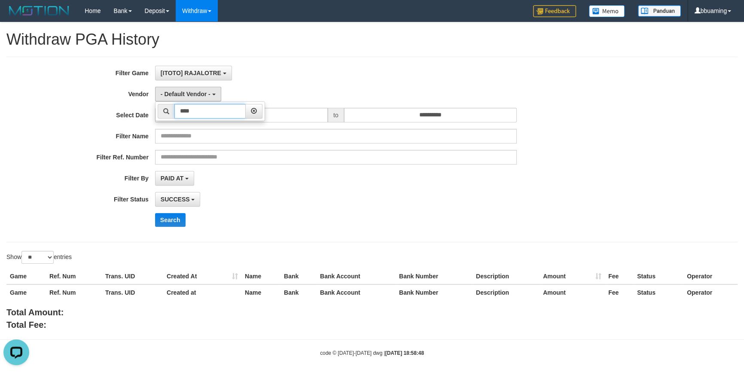
click at [210, 105] on input "****" at bounding box center [209, 111] width 71 height 15
click at [207, 109] on input "****" at bounding box center [209, 111] width 71 height 15
type input "***"
click at [206, 128] on label "Bigon" at bounding box center [210, 127] width 109 height 13
select select "**********"
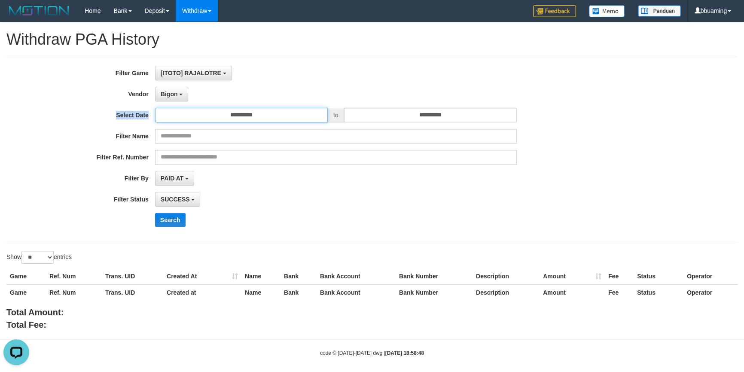
click at [211, 117] on input "**********" at bounding box center [241, 115] width 173 height 15
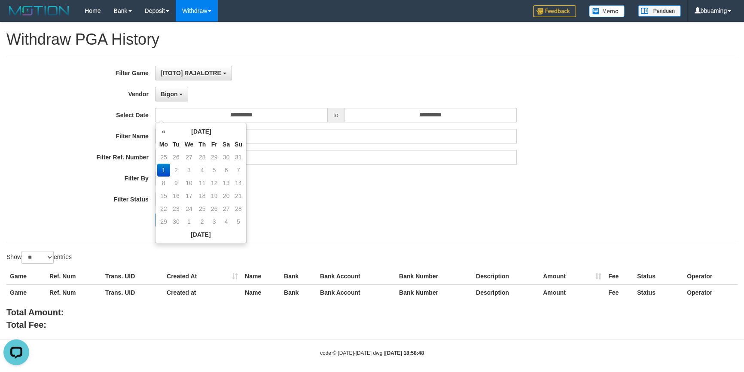
drag, startPoint x: 347, startPoint y: 166, endPoint x: 298, endPoint y: 132, distance: 59.6
click at [348, 166] on div "**********" at bounding box center [310, 150] width 620 height 168
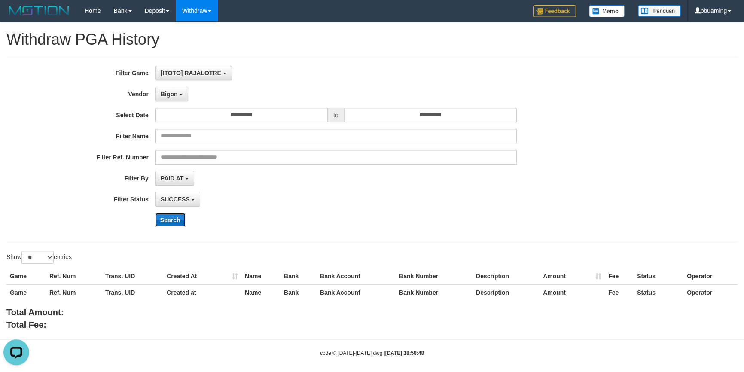
click at [169, 225] on button "Search" at bounding box center [170, 220] width 31 height 14
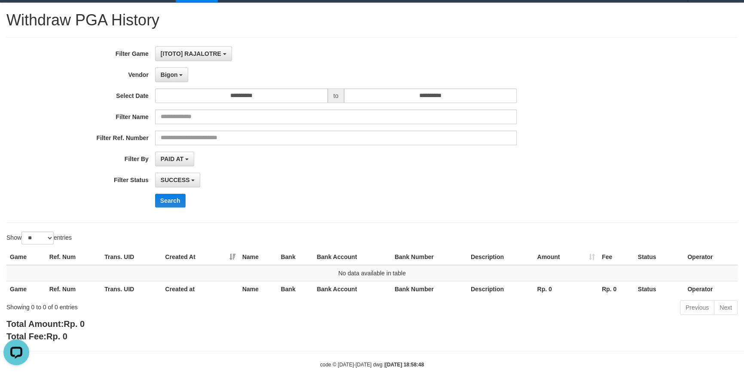
scroll to position [37, 0]
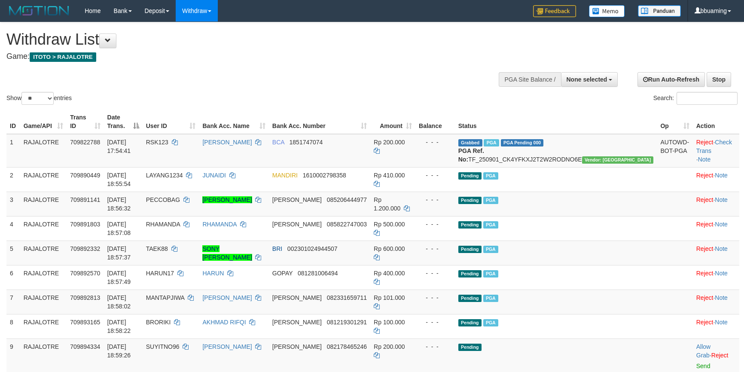
select select
select select "**"
click at [337, 29] on div "**********" at bounding box center [250, 43] width 488 height 43
select select
select select "**"
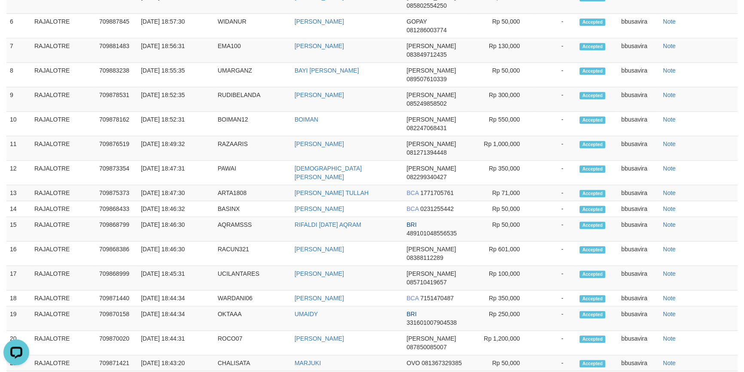
scroll to position [752, 0]
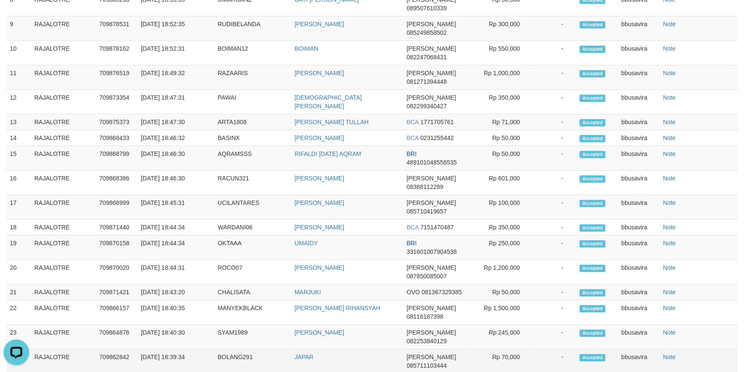
click at [314, 349] on td "JAPAR" at bounding box center [347, 361] width 112 height 24
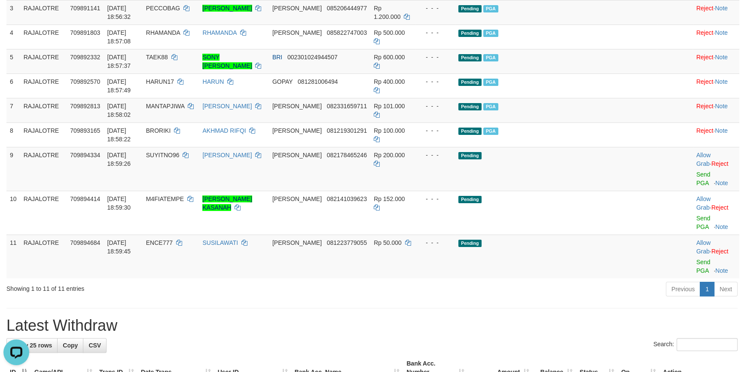
scroll to position [205, 0]
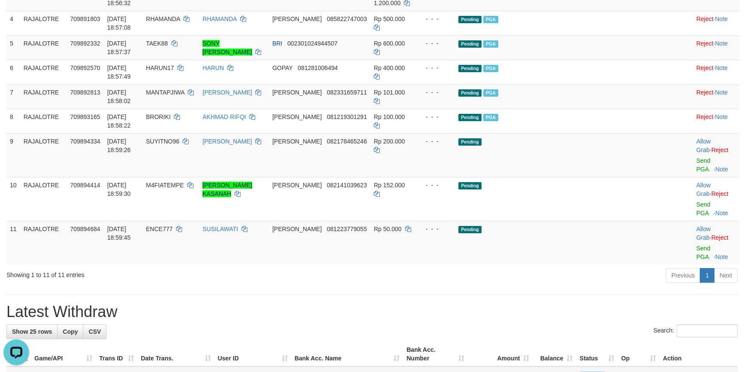
click at [236, 367] on td "KARNA20" at bounding box center [252, 379] width 77 height 25
copy td "KARNA20"
click at [434, 303] on h1 "Latest Withdraw" at bounding box center [371, 311] width 731 height 17
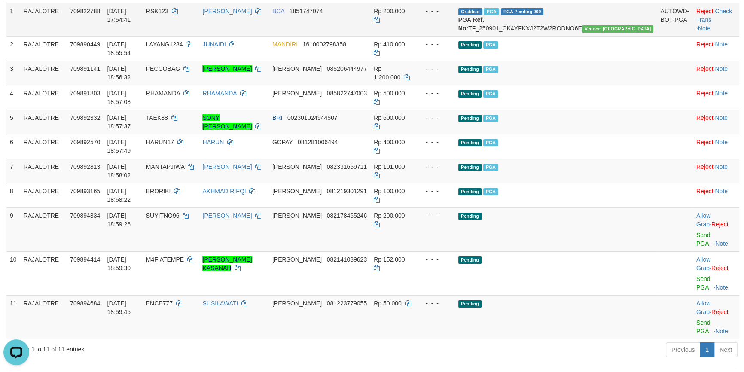
scroll to position [10, 0]
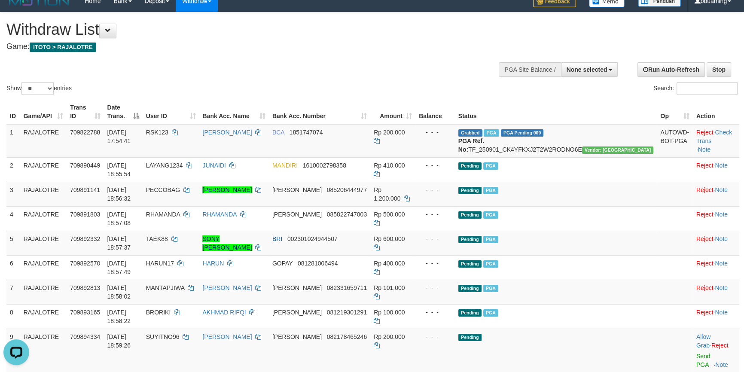
click at [364, 72] on div "Show ** ** ** *** entries Search:" at bounding box center [372, 54] width 744 height 84
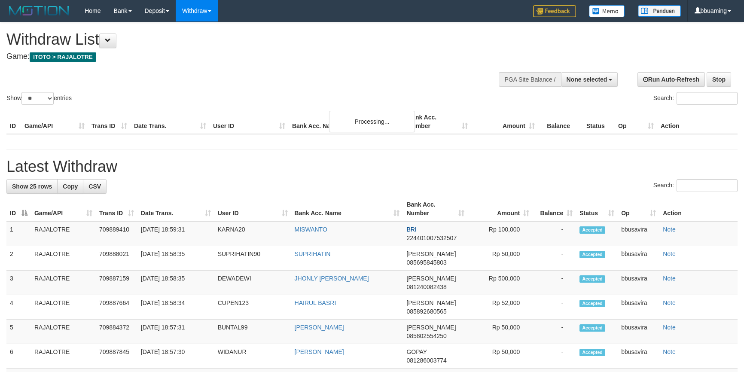
select select
select select "**"
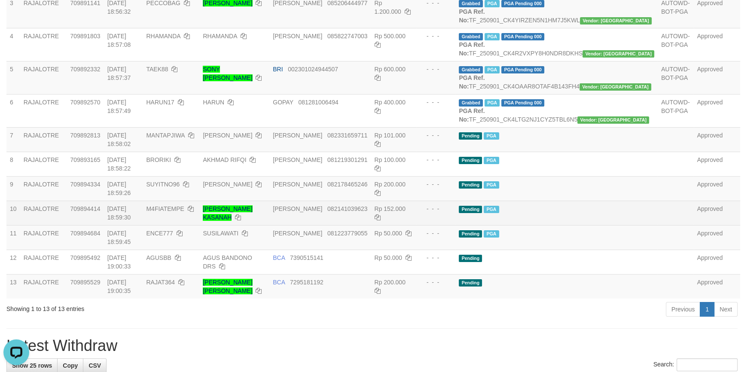
click at [416, 225] on td "Rp 152.000" at bounding box center [393, 213] width 45 height 24
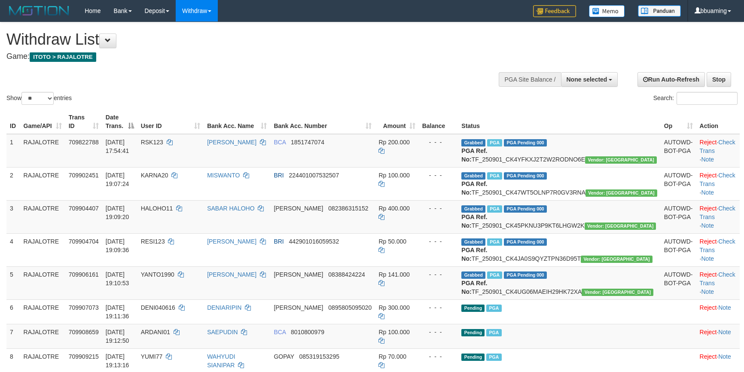
select select
select select "**"
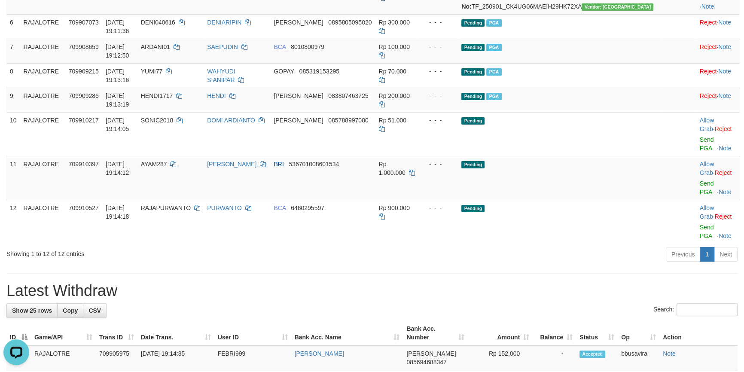
scroll to position [401, 0]
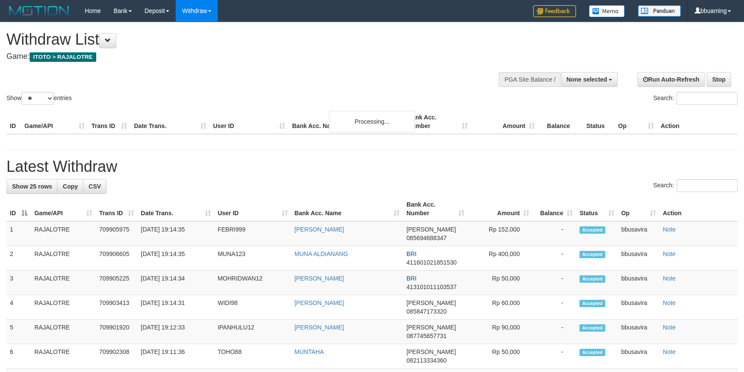
select select
select select "**"
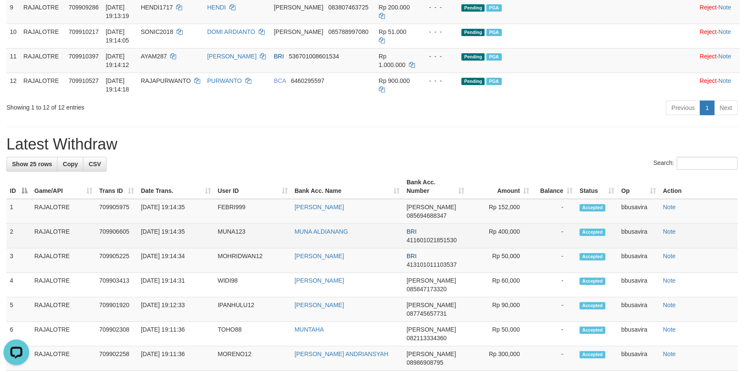
scroll to position [355, 0]
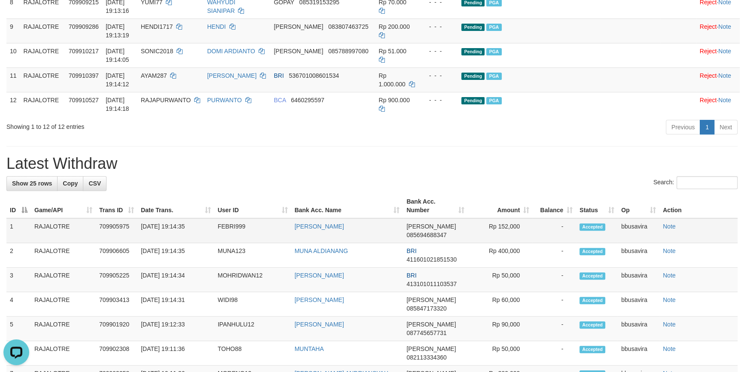
click at [412, 223] on span "[PERSON_NAME]" at bounding box center [431, 226] width 49 height 7
drag, startPoint x: 412, startPoint y: 211, endPoint x: 422, endPoint y: 216, distance: 11.7
click at [419, 218] on td "[PERSON_NAME] 085694688347" at bounding box center [435, 230] width 65 height 25
click at [422, 232] on span "085694688347" at bounding box center [427, 235] width 40 height 7
copy span "[PERSON_NAME]"
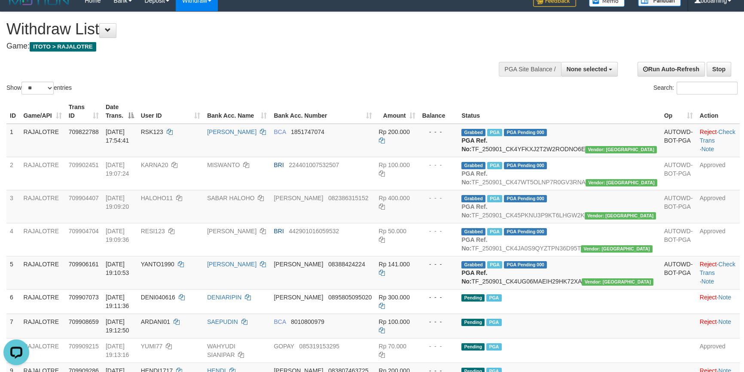
scroll to position [0, 0]
